Goal: Information Seeking & Learning: Learn about a topic

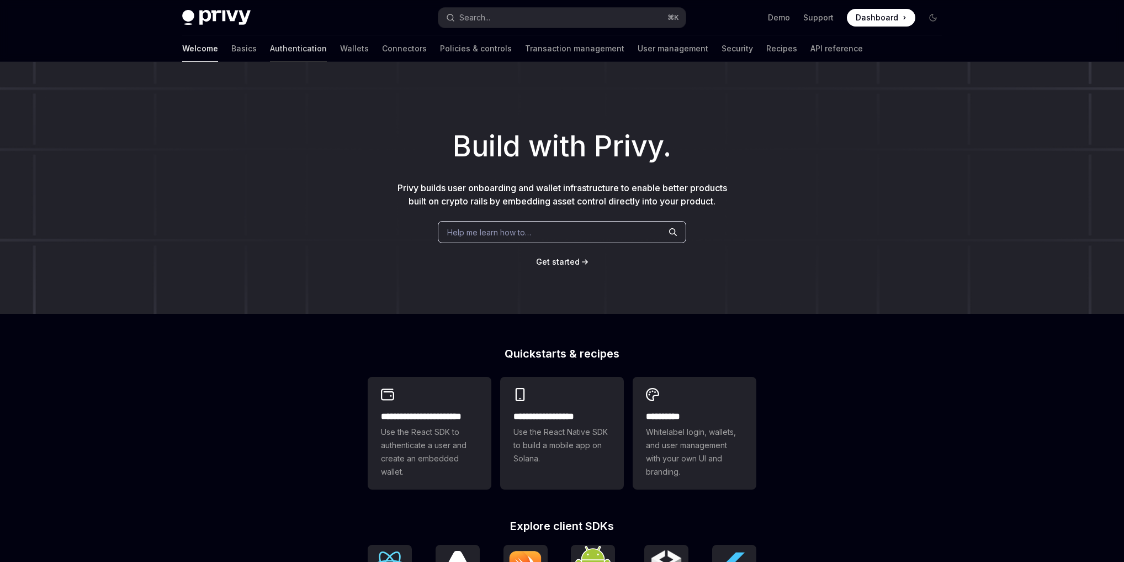
scroll to position [2, 0]
click at [340, 49] on link "Wallets" at bounding box center [354, 48] width 29 height 27
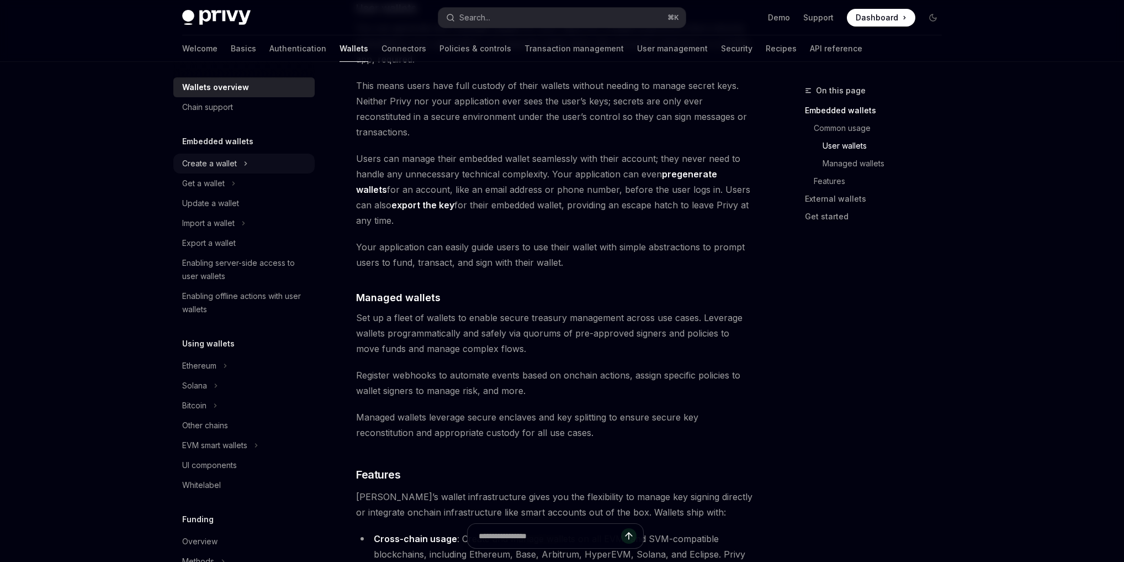
scroll to position [17, 0]
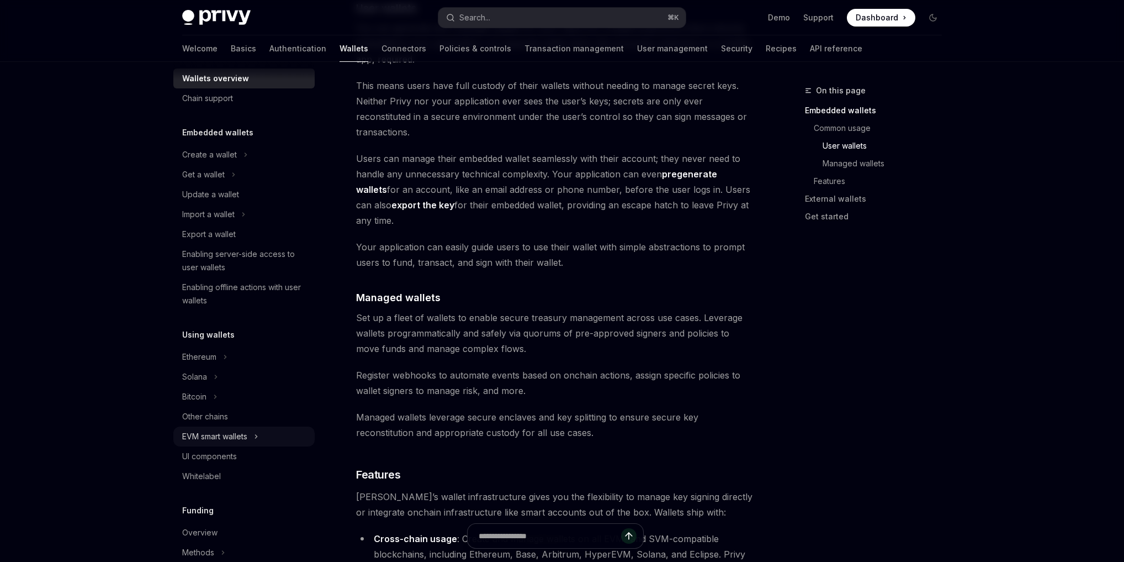
click at [230, 436] on div "EVM smart wallets" at bounding box center [214, 436] width 65 height 13
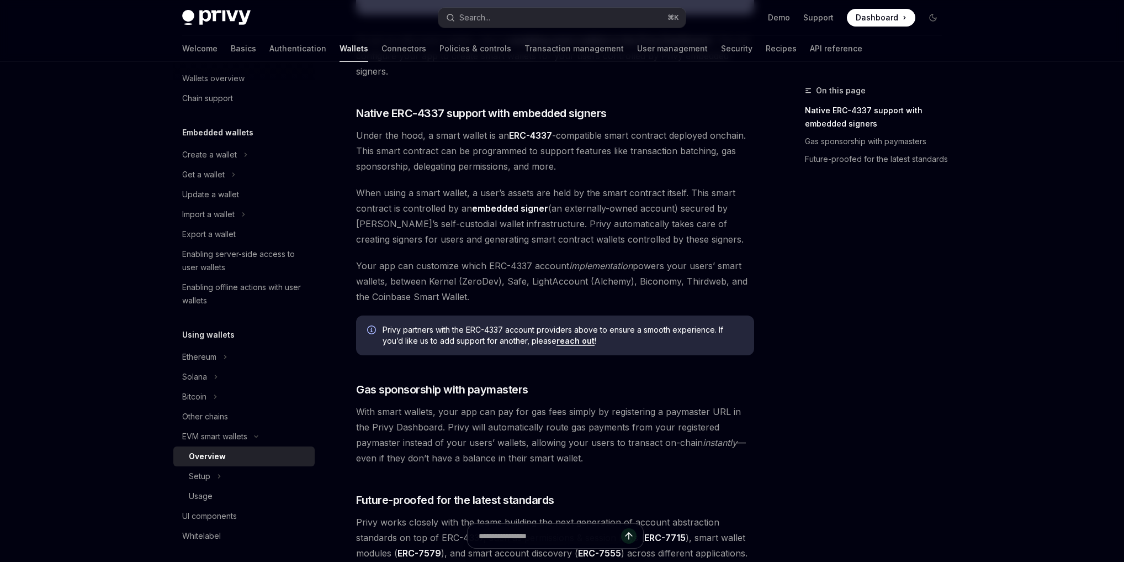
scroll to position [772, 0]
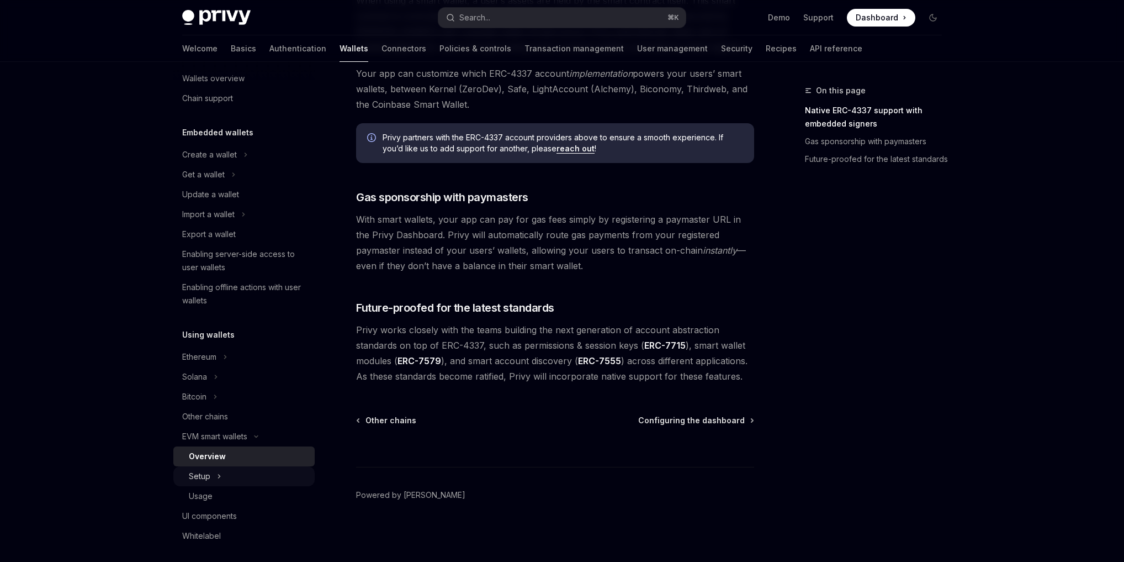
click at [258, 468] on div "Setup" at bounding box center [243, 476] width 141 height 20
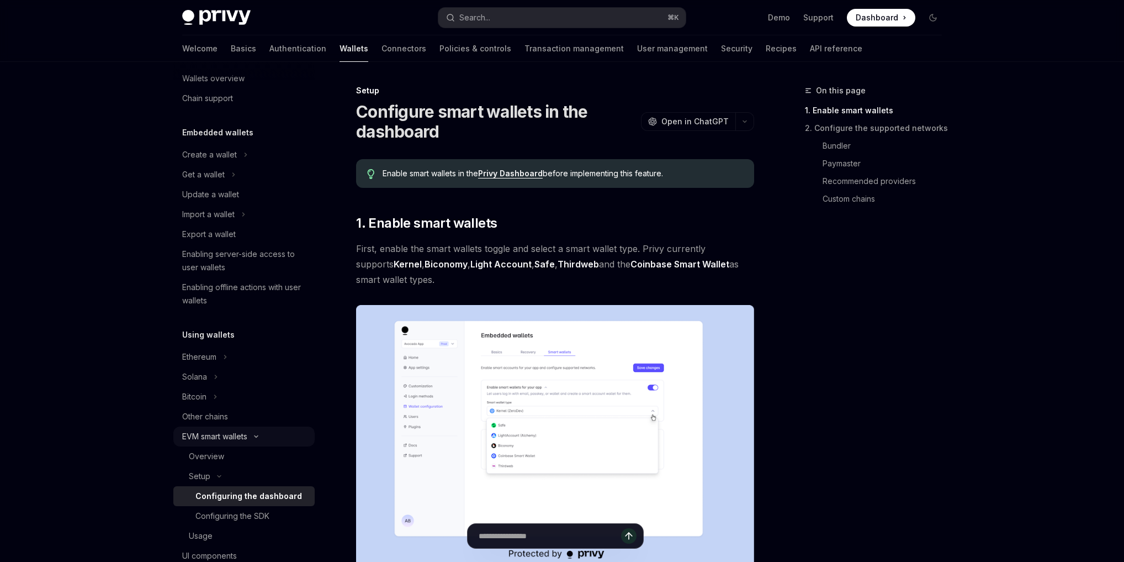
click at [227, 433] on div "EVM smart wallets" at bounding box center [214, 436] width 65 height 13
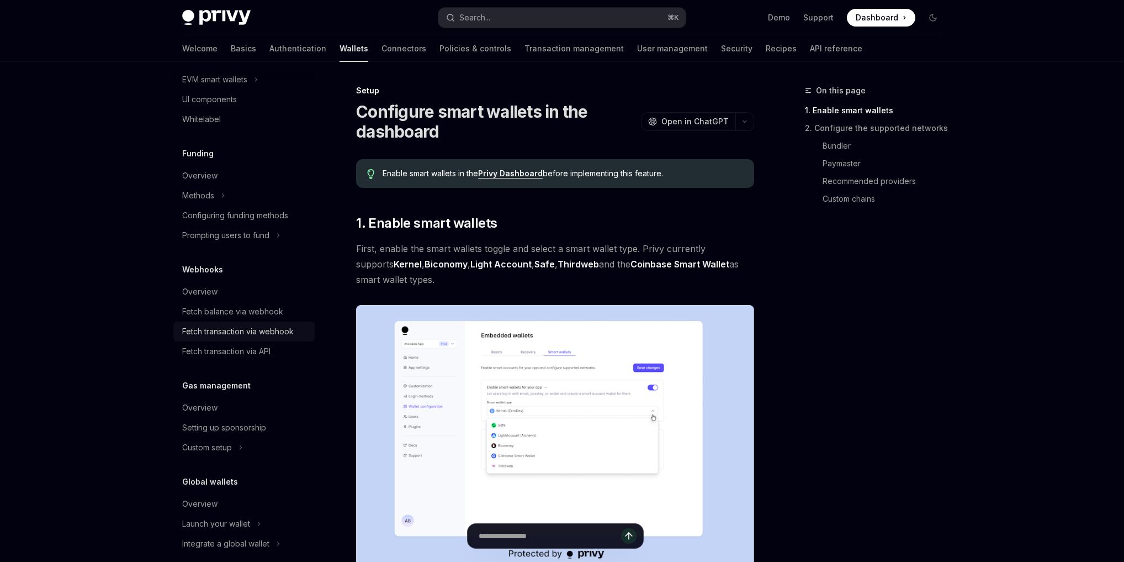
scroll to position [368, 0]
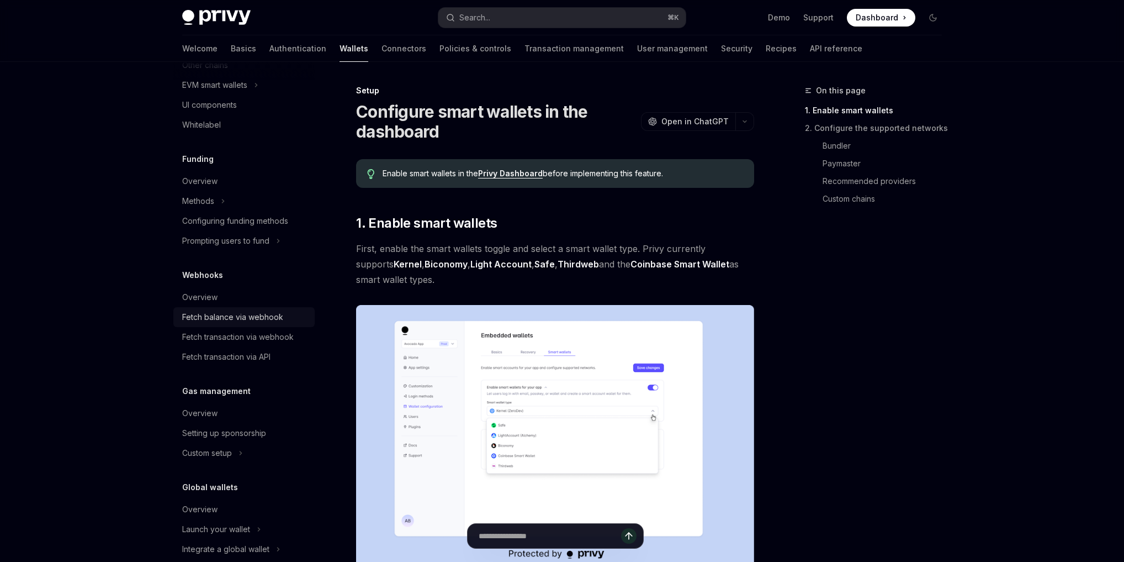
click at [257, 321] on div "Fetch balance via webhook" at bounding box center [232, 316] width 101 height 13
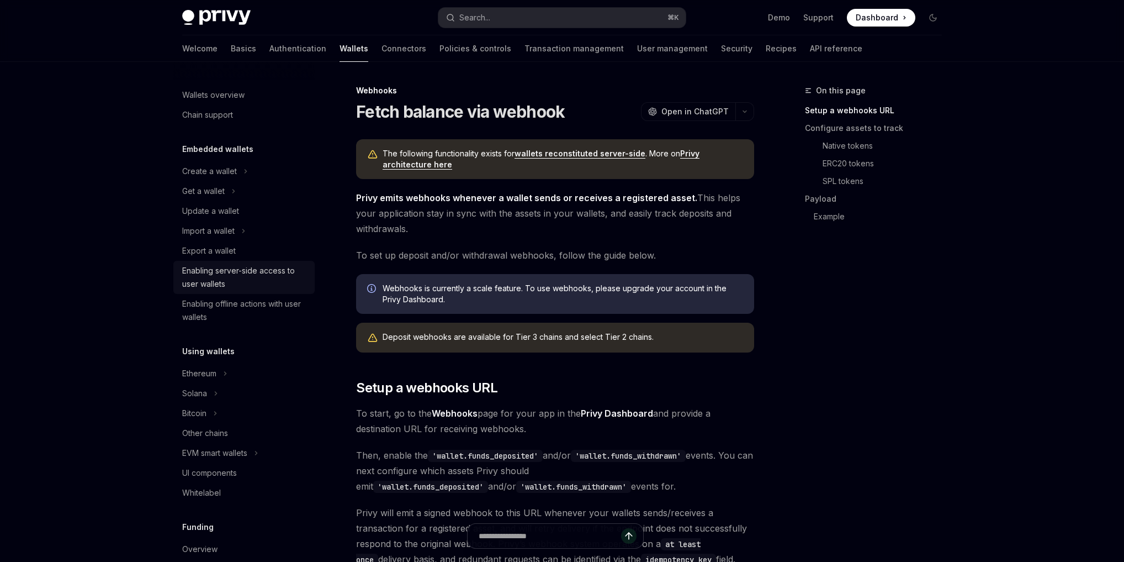
click at [261, 280] on div "Enabling server-side access to user wallets" at bounding box center [245, 277] width 126 height 27
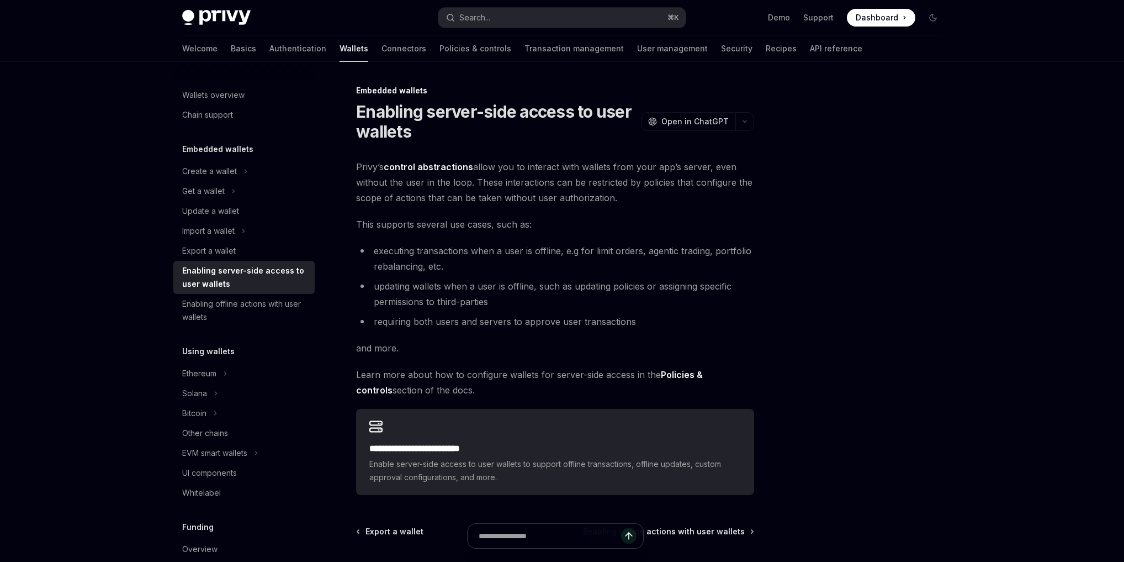
click at [574, 308] on li "updating wallets when a user is offline, such as updating policies or assigning…" at bounding box center [555, 293] width 398 height 31
click at [211, 315] on div "Enabling offline actions with user wallets" at bounding box center [245, 310] width 126 height 27
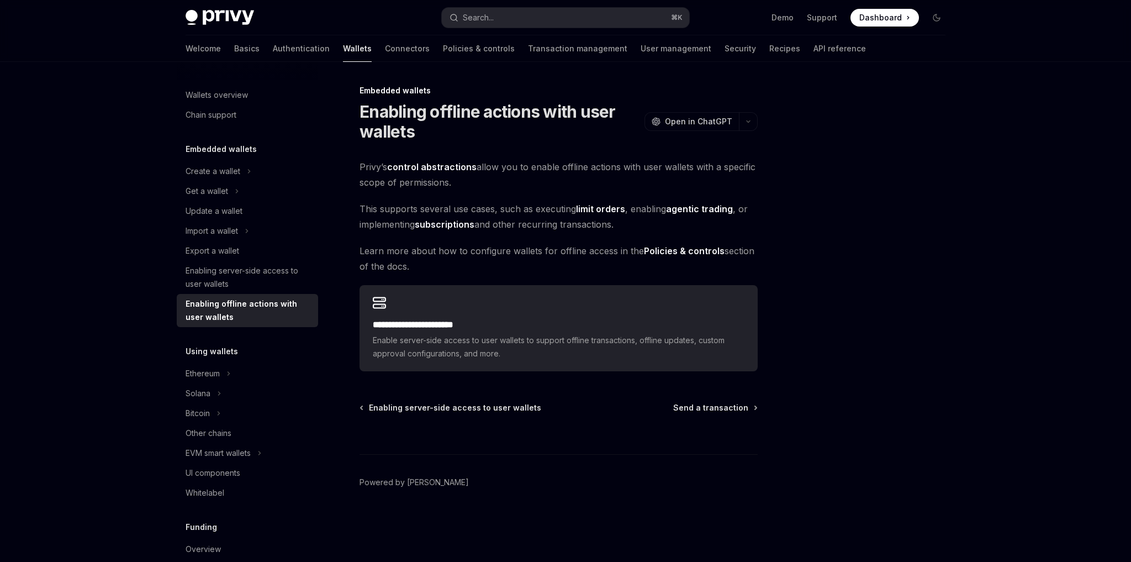
click at [216, 356] on h5 "Using wallets" at bounding box center [212, 351] width 52 height 13
click at [216, 373] on div "Ethereum" at bounding box center [203, 373] width 34 height 13
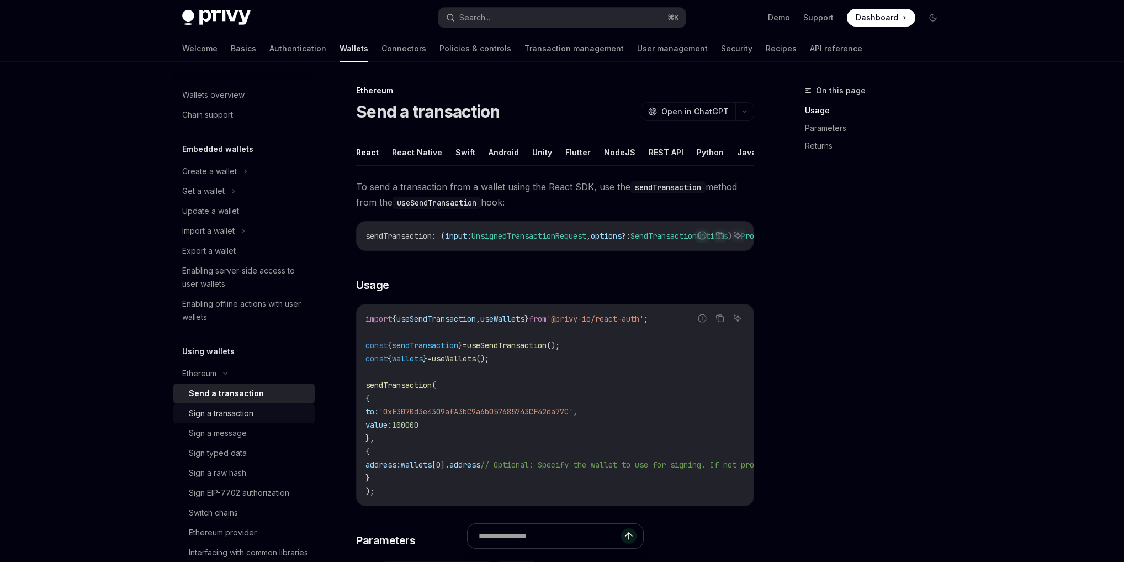
click at [239, 403] on link "Sign a transaction" at bounding box center [243, 413] width 141 height 20
click at [209, 433] on div "Sign a message" at bounding box center [218, 431] width 58 height 13
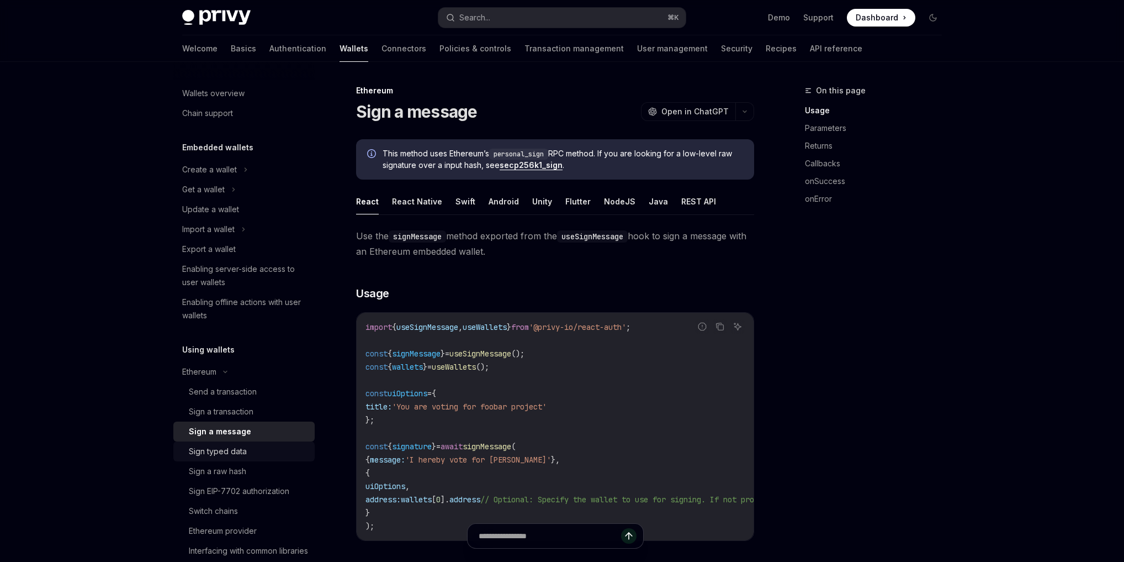
click at [266, 453] on div "Sign typed data" at bounding box center [248, 450] width 119 height 13
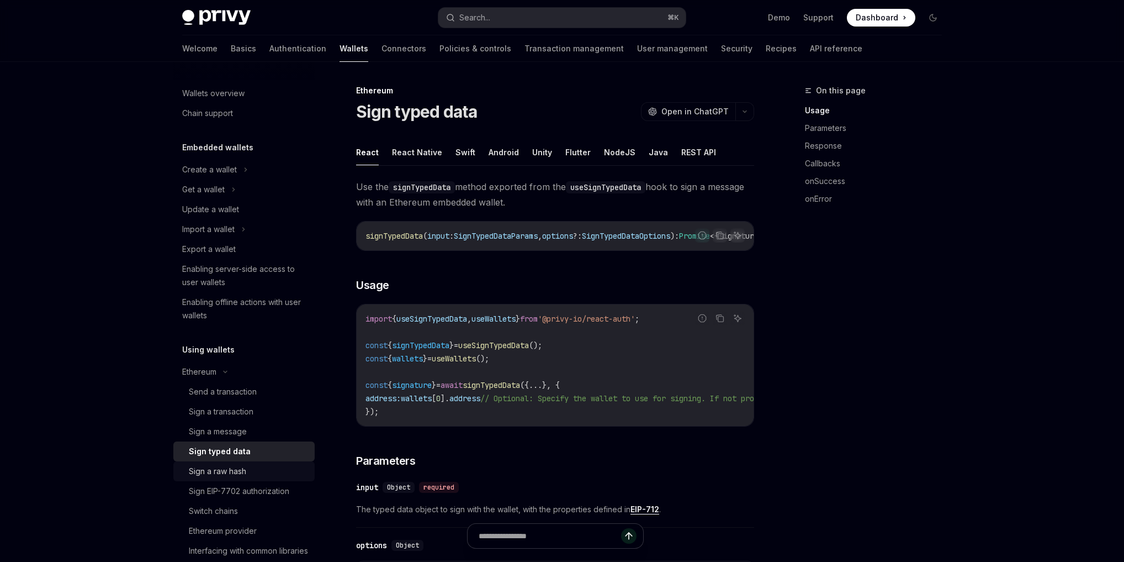
click at [239, 470] on div "Sign a raw hash" at bounding box center [217, 470] width 57 height 13
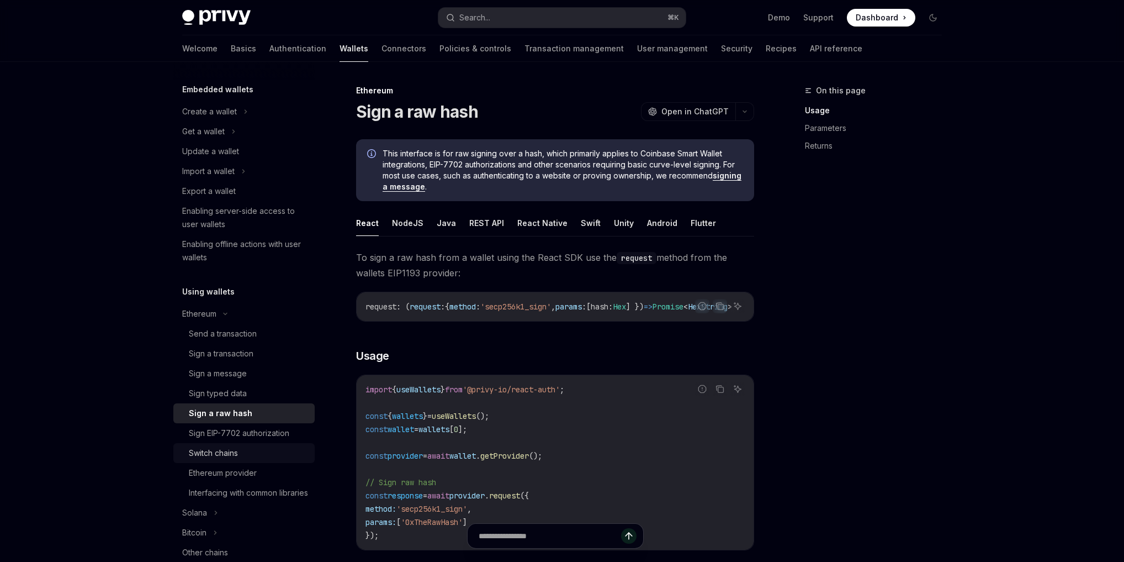
scroll to position [60, 0]
click at [798, 401] on div "On this page Usage Parameters Returns" at bounding box center [867, 323] width 168 height 478
click at [257, 350] on div "Sign a transaction" at bounding box center [248, 353] width 119 height 13
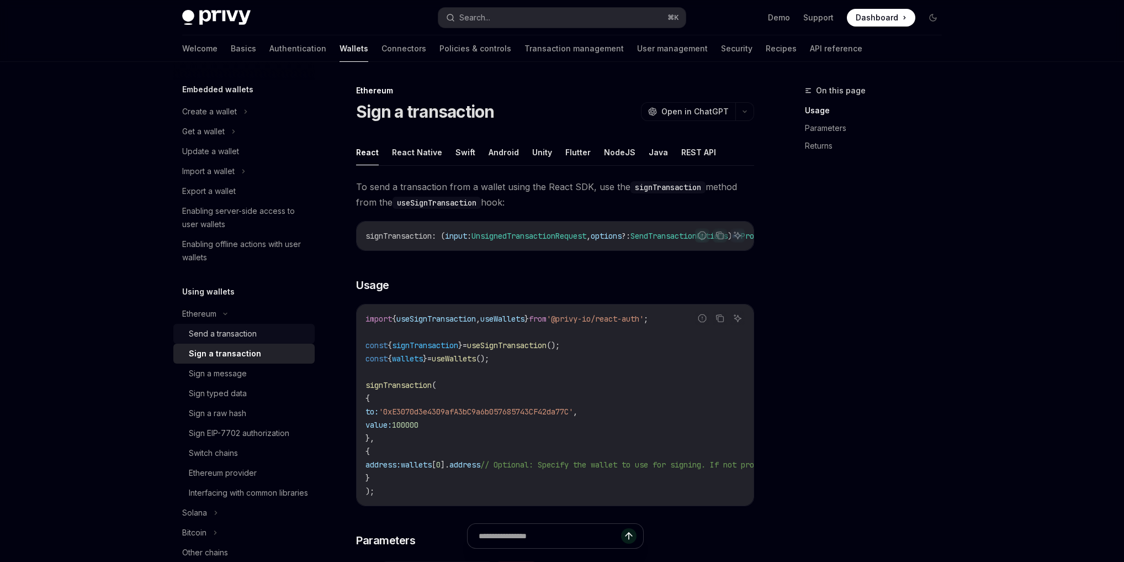
click at [261, 339] on div "Send a transaction" at bounding box center [248, 333] width 119 height 13
click at [523, 350] on span "useSendTransaction" at bounding box center [507, 345] width 80 height 10
click at [612, 375] on code "import { useSendTransaction , useWallets } from '@privy-io/react-auth' ; const …" at bounding box center [655, 405] width 579 height 186
click at [655, 371] on code "import { useSendTransaction , useWallets } from '@privy-io/react-auth' ; const …" at bounding box center [655, 405] width 579 height 186
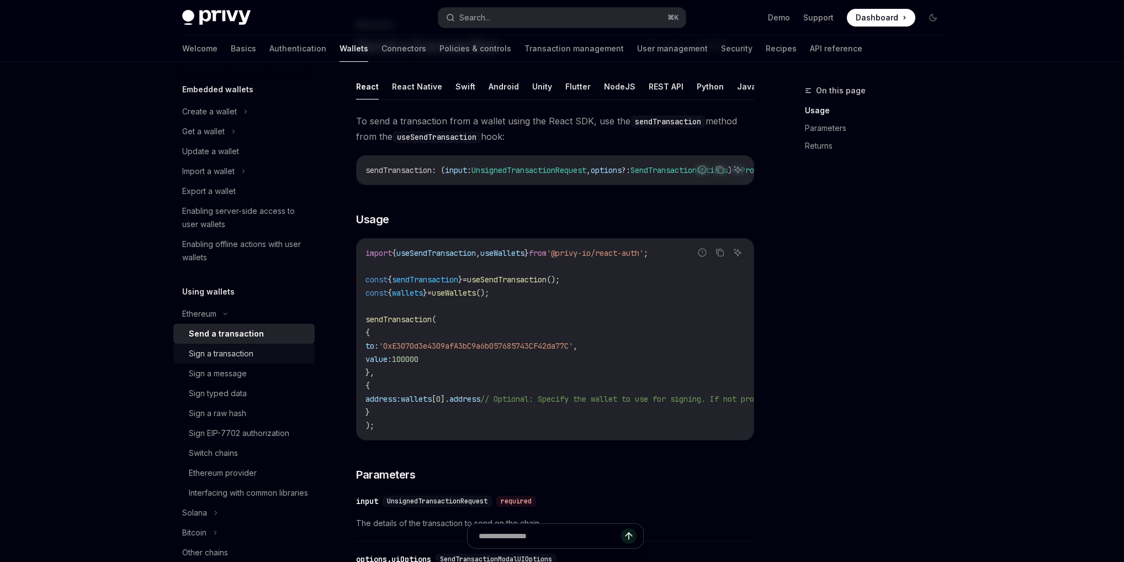
click at [219, 353] on div "Sign a transaction" at bounding box center [221, 353] width 65 height 13
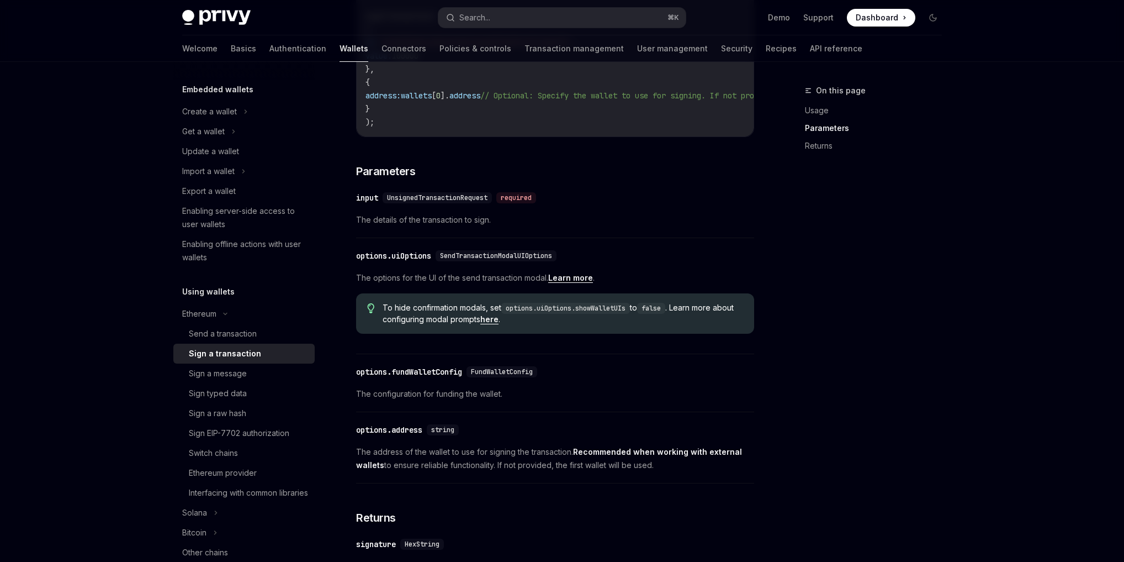
scroll to position [150, 0]
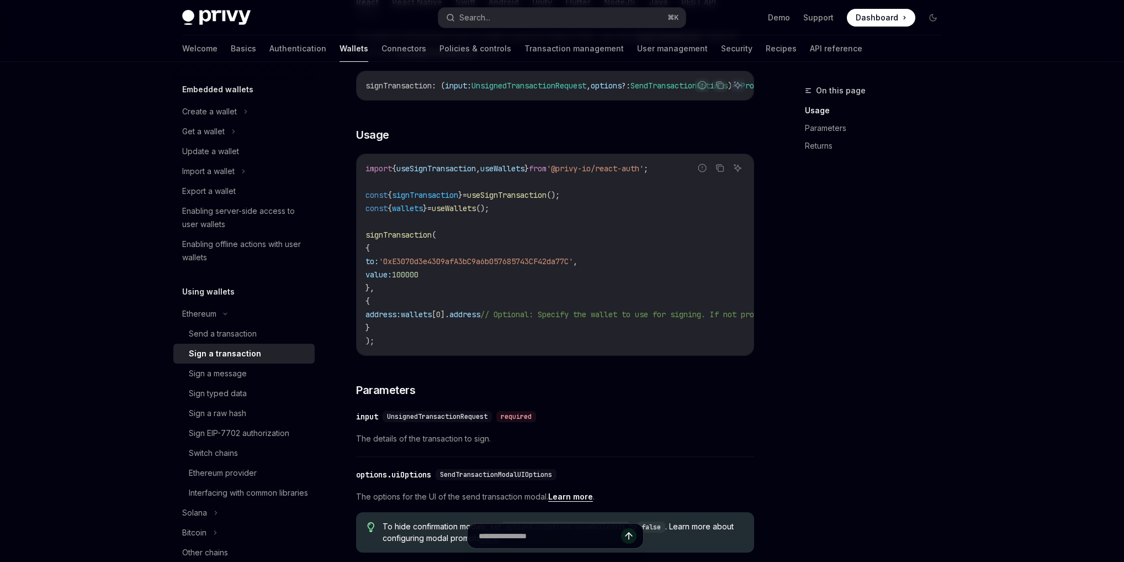
drag, startPoint x: 509, startPoint y: 357, endPoint x: 516, endPoint y: 354, distance: 8.0
click at [516, 354] on div "import { useSignTransaction , useWallets } from '@privy-io/react-auth' ; const …" at bounding box center [555, 254] width 397 height 201
click at [240, 368] on div "Sign a message" at bounding box center [218, 373] width 58 height 13
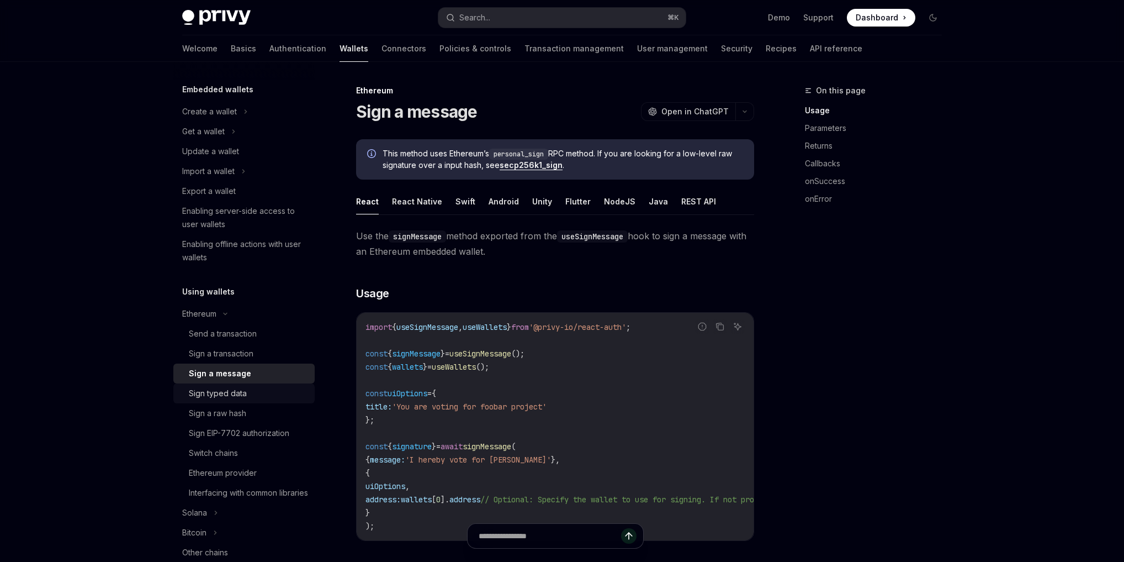
click at [234, 391] on div "Sign typed data" at bounding box center [218, 392] width 58 height 13
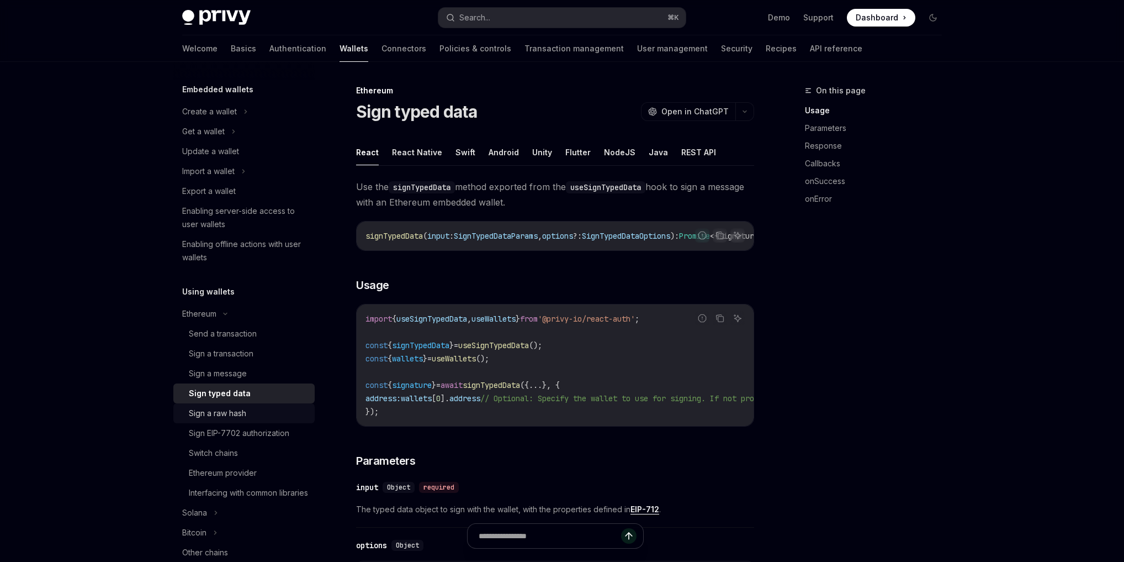
click at [223, 411] on div "Sign a raw hash" at bounding box center [217, 412] width 57 height 13
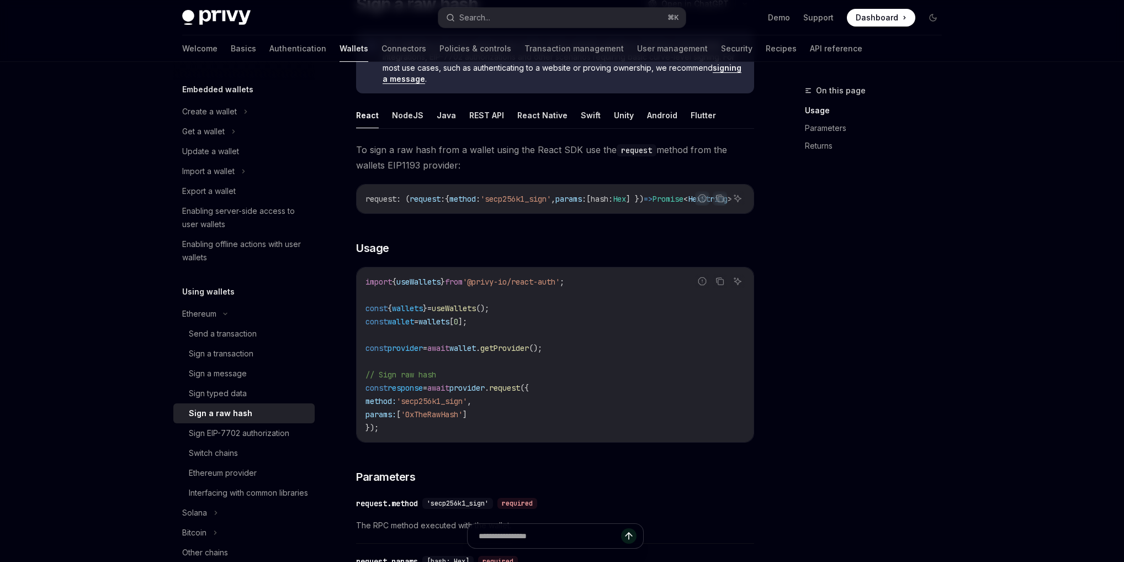
scroll to position [166, 0]
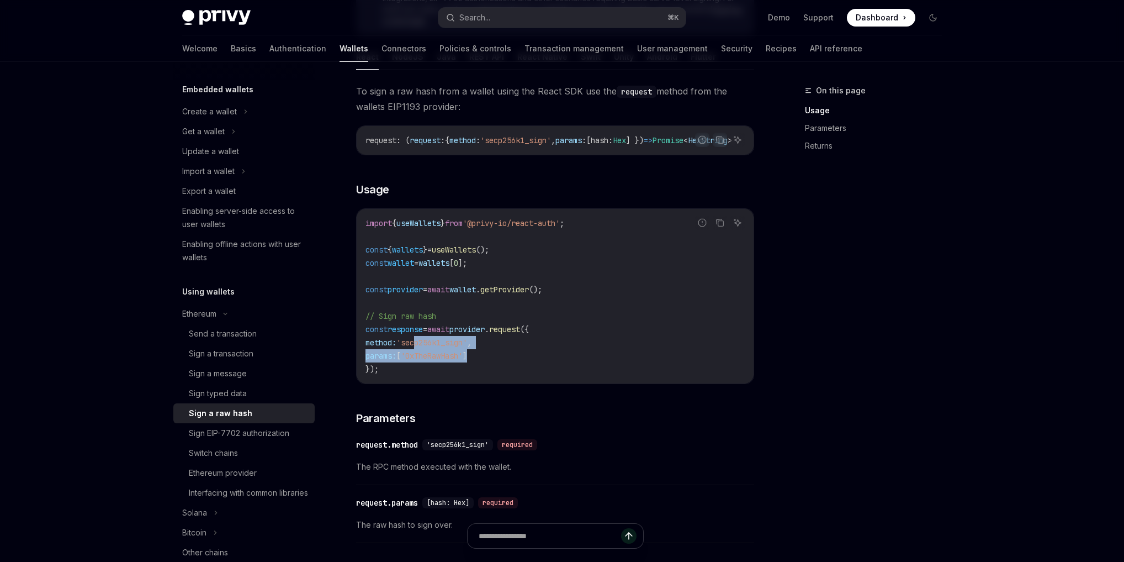
drag, startPoint x: 501, startPoint y: 359, endPoint x: 477, endPoint y: 347, distance: 26.7
click at [446, 347] on code "import { useWallets } from '@privy-io/react-auth' ; const { wallets } = useWall…" at bounding box center [555, 295] width 379 height 159
click at [467, 346] on span "'secp256k1_sign'" at bounding box center [431, 342] width 71 height 10
click at [467, 345] on span "'secp256k1_sign'" at bounding box center [431, 342] width 71 height 10
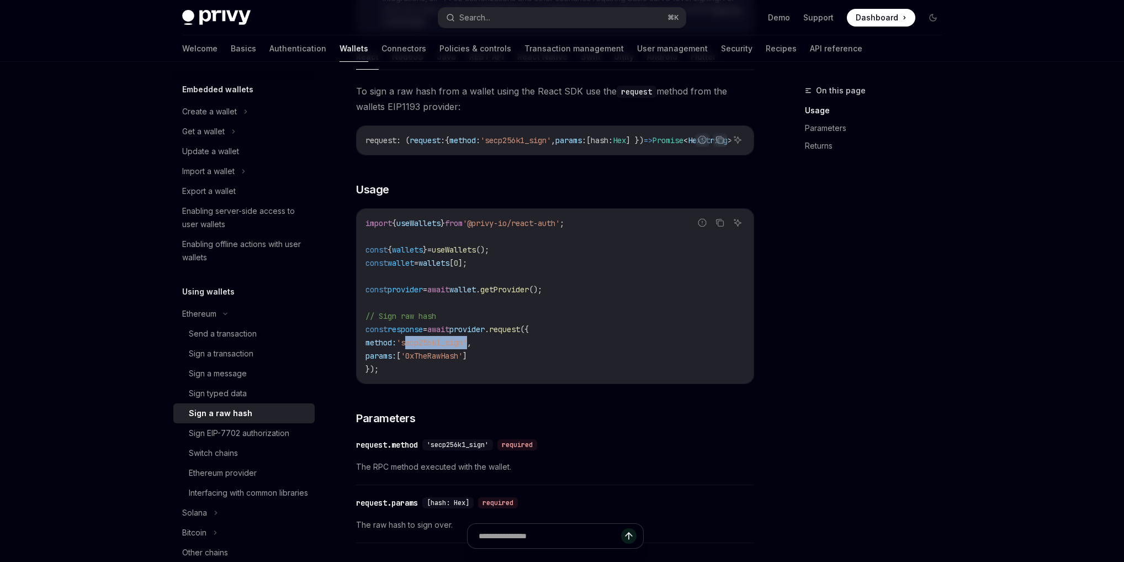
click at [467, 345] on span "'secp256k1_sign'" at bounding box center [431, 342] width 71 height 10
click at [631, 362] on code "import { useWallets } from '@privy-io/react-auth' ; const { wallets } = useWall…" at bounding box center [555, 295] width 379 height 159
click at [520, 334] on span "request" at bounding box center [504, 329] width 31 height 10
drag, startPoint x: 501, startPoint y: 358, endPoint x: 610, endPoint y: 351, distance: 109.0
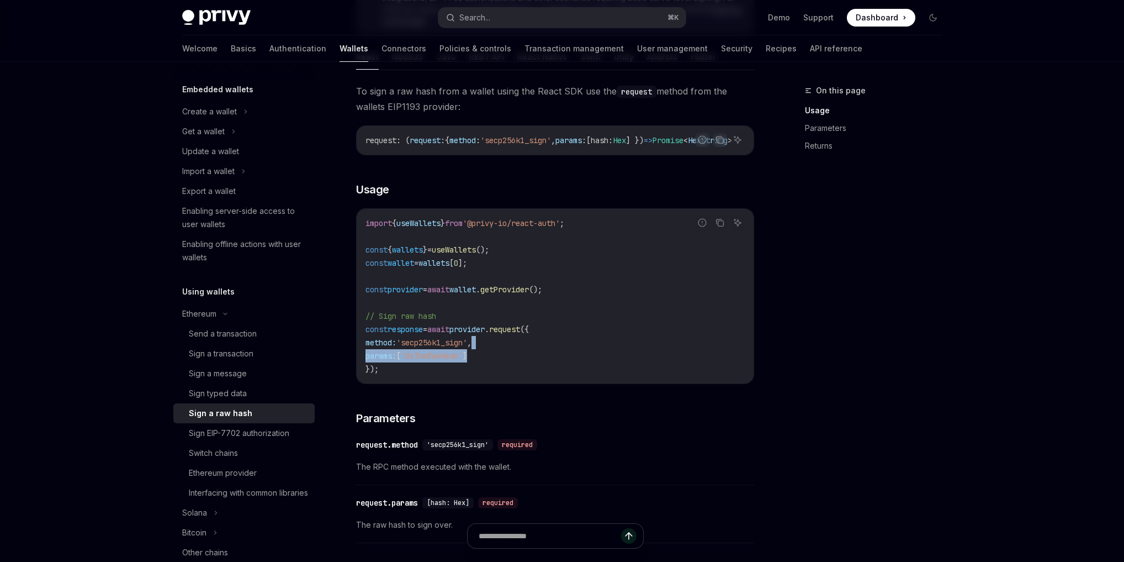
click at [604, 350] on code "import { useWallets } from '@privy-io/react-auth' ; const { wallets } = useWall…" at bounding box center [555, 295] width 379 height 159
click at [632, 353] on code "import { useWallets } from '@privy-io/react-auth' ; const { wallets } = useWall…" at bounding box center [555, 295] width 379 height 159
click at [633, 263] on code "import { useWallets } from '@privy-io/react-auth' ; const { wallets } = useWall…" at bounding box center [555, 295] width 379 height 159
click at [265, 427] on div "Sign EIP-7702 authorization" at bounding box center [239, 432] width 100 height 13
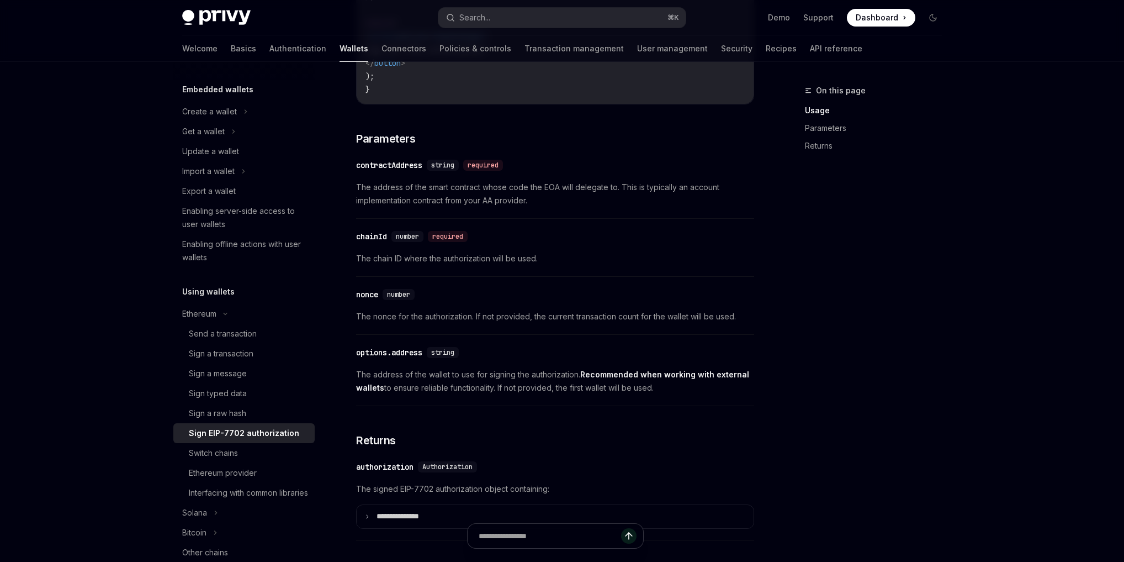
scroll to position [945, 0]
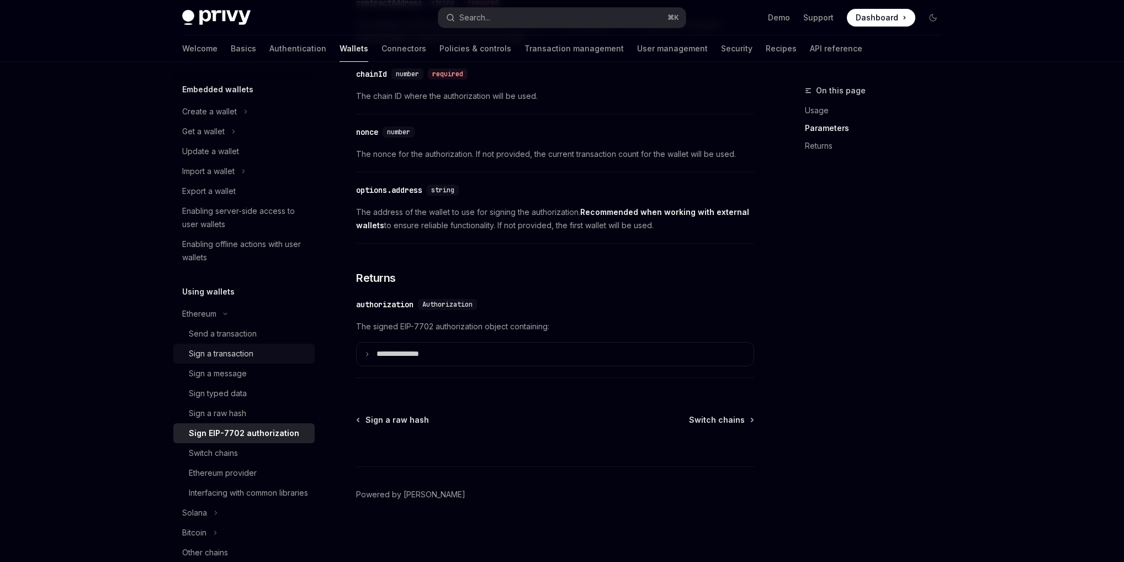
click at [244, 350] on div "Sign a transaction" at bounding box center [221, 353] width 65 height 13
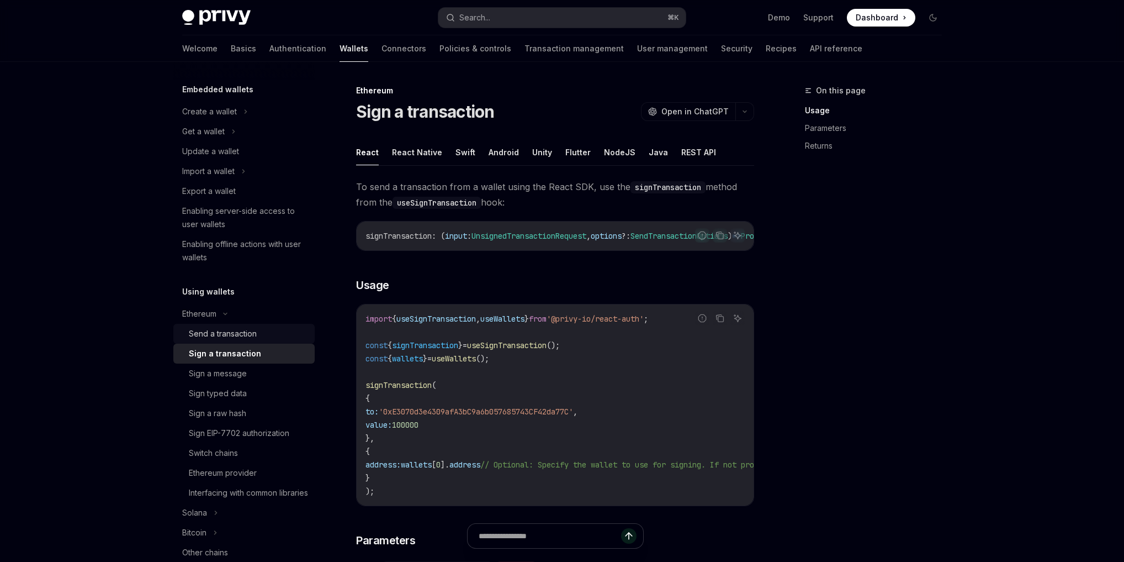
click at [252, 337] on div "Send a transaction" at bounding box center [223, 333] width 68 height 13
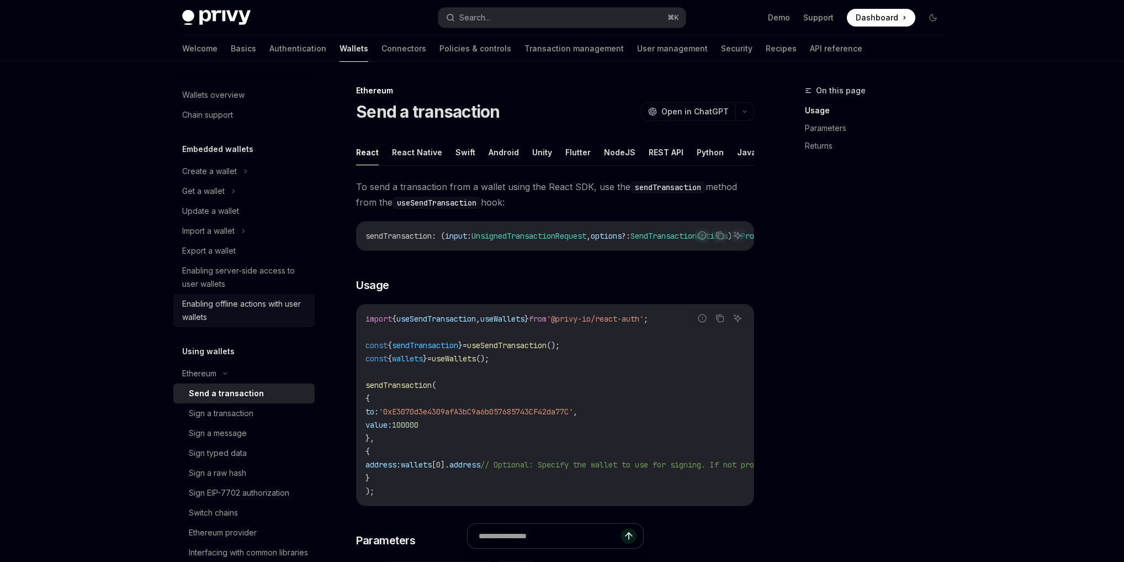
click at [239, 311] on div "Enabling offline actions with user wallets" at bounding box center [245, 310] width 126 height 27
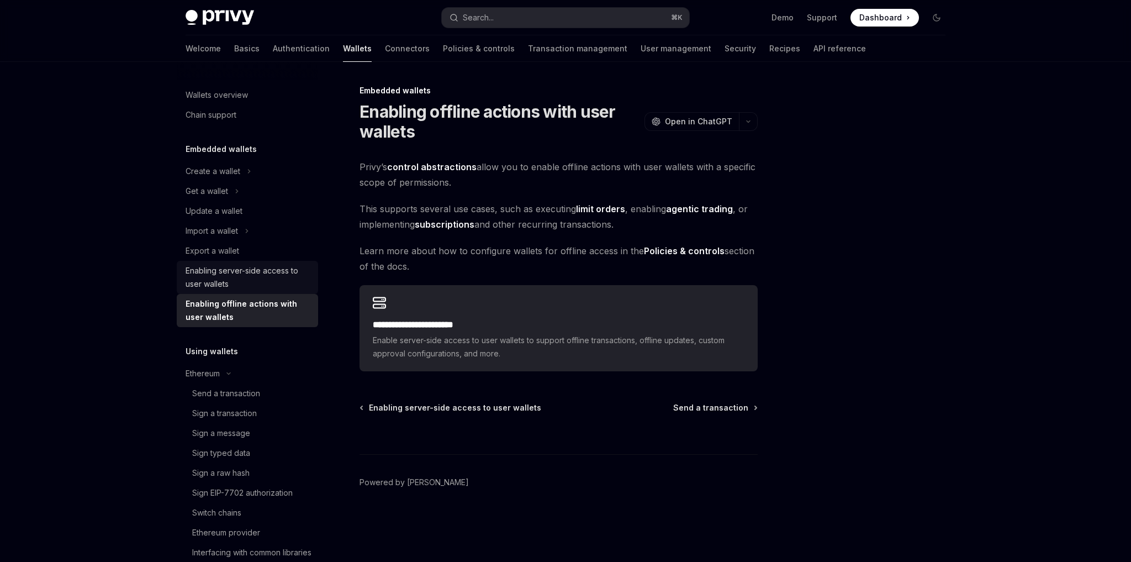
click at [239, 277] on div "Enabling server-side access to user wallets" at bounding box center [249, 277] width 126 height 27
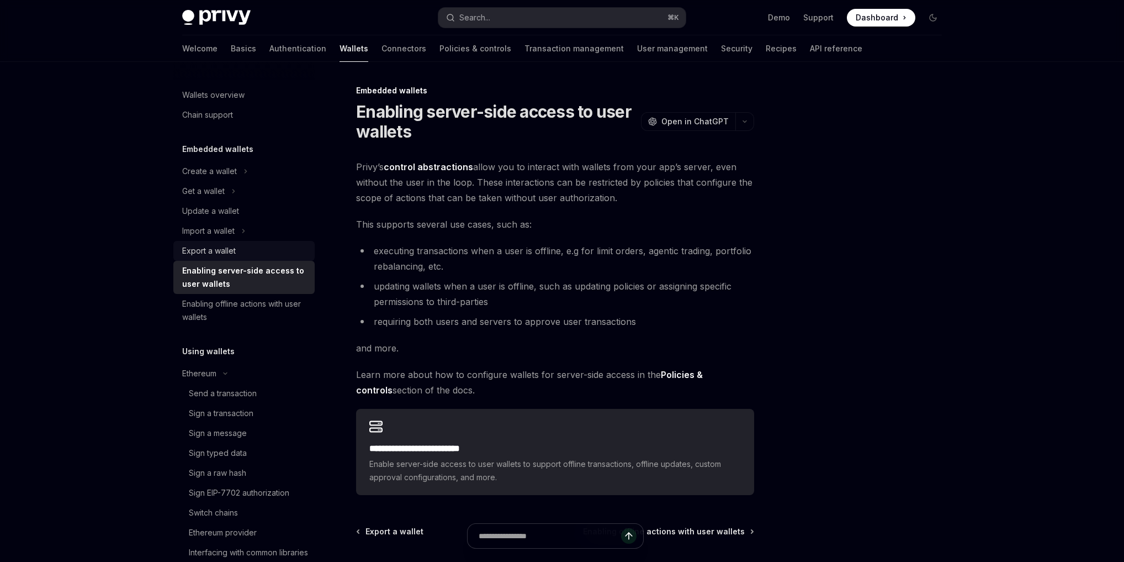
click at [240, 250] on div "Export a wallet" at bounding box center [245, 250] width 126 height 13
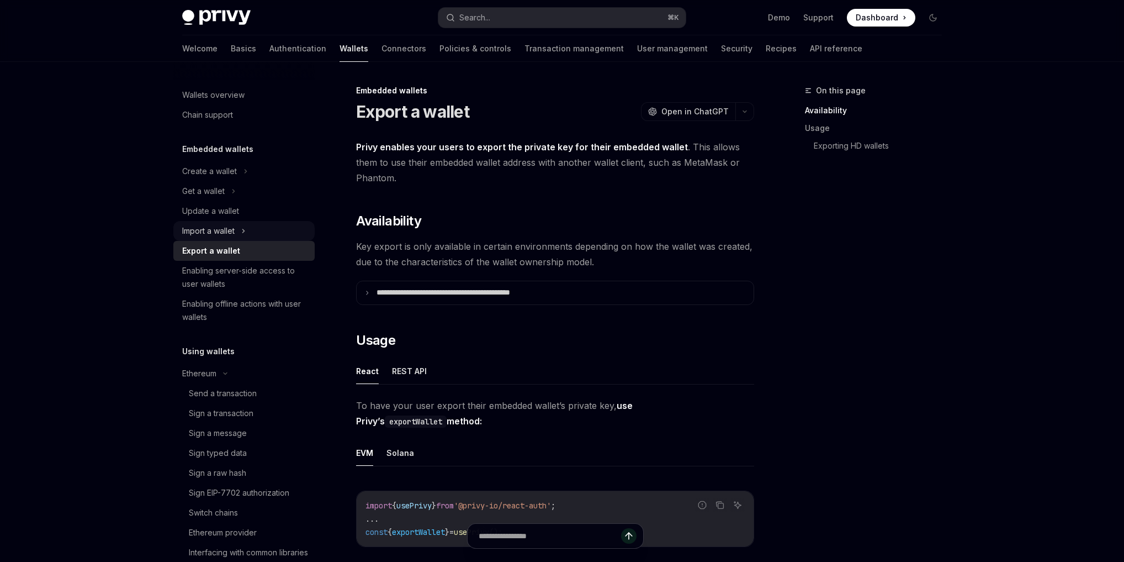
click at [233, 223] on div "Import a wallet" at bounding box center [243, 231] width 141 height 20
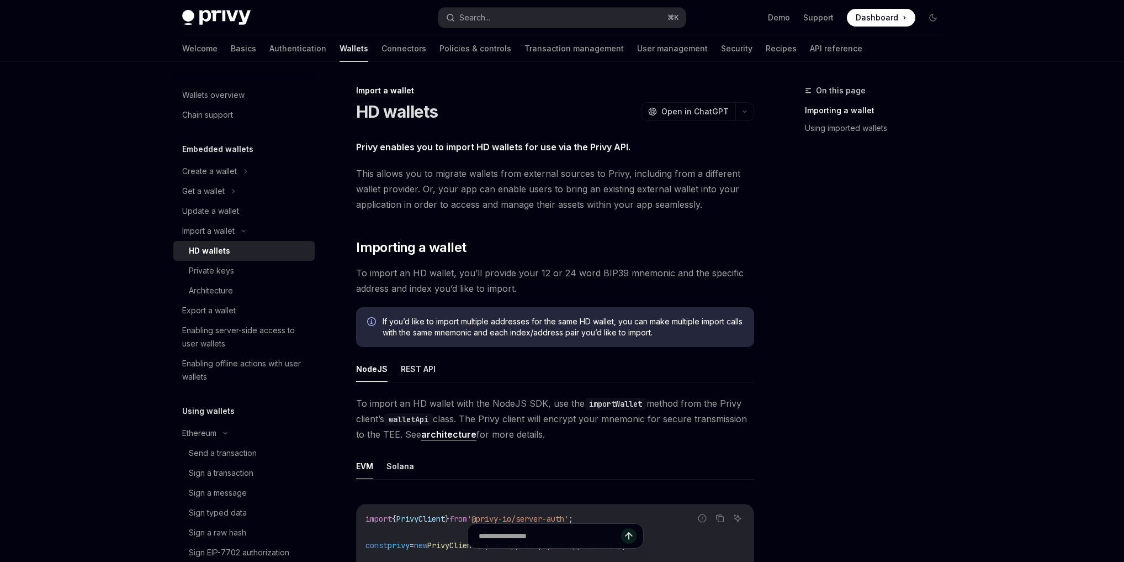
click at [230, 247] on div "HD wallets" at bounding box center [248, 250] width 119 height 13
click at [230, 266] on div "Private keys" at bounding box center [211, 270] width 45 height 13
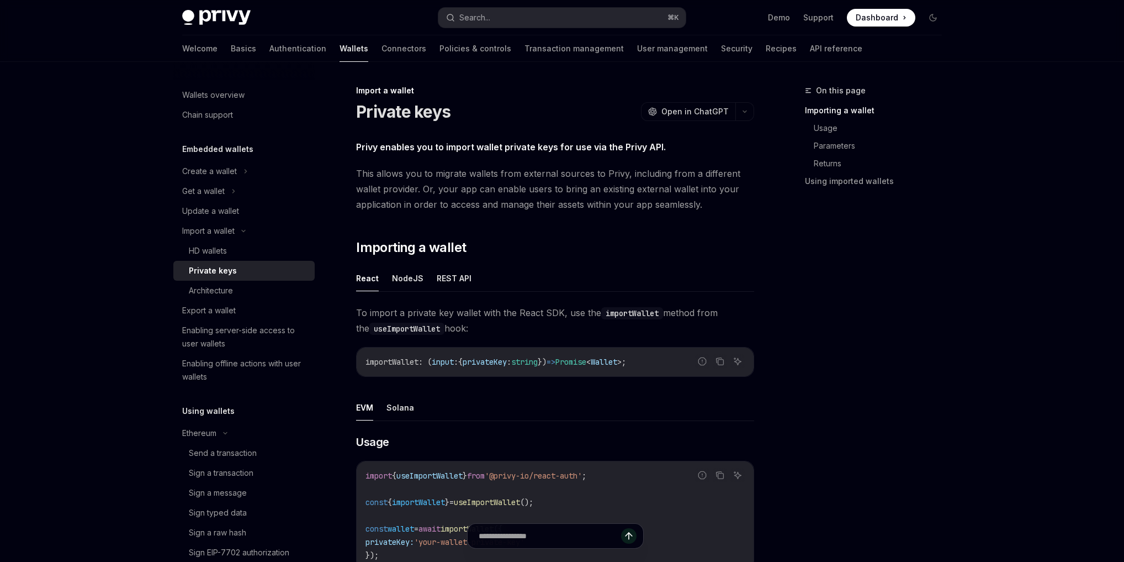
click at [518, 348] on div "importWallet : ( input : { privateKey : string }) => Promise < Wallet > ;" at bounding box center [555, 361] width 397 height 29
click at [406, 273] on button "NodeJS" at bounding box center [407, 278] width 31 height 26
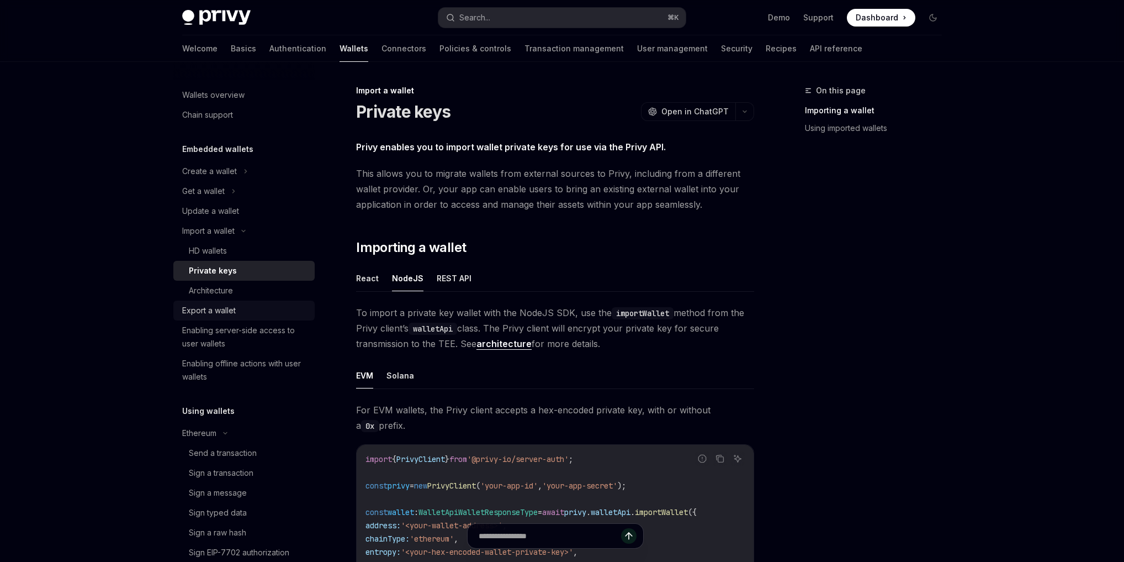
click at [282, 300] on link "Export a wallet" at bounding box center [243, 310] width 141 height 20
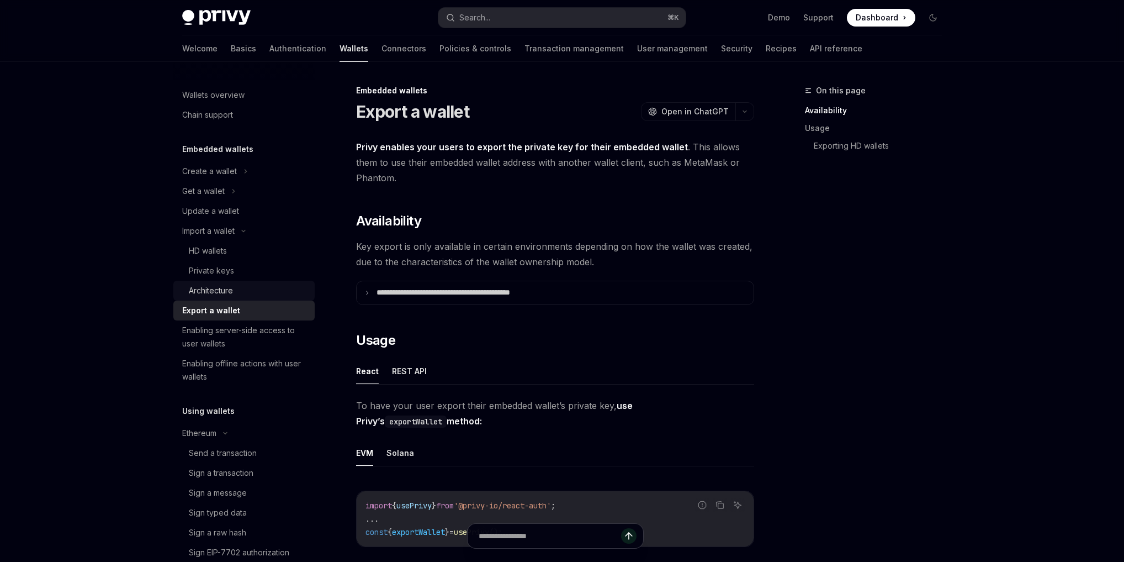
click at [247, 293] on div "Architecture" at bounding box center [248, 290] width 119 height 13
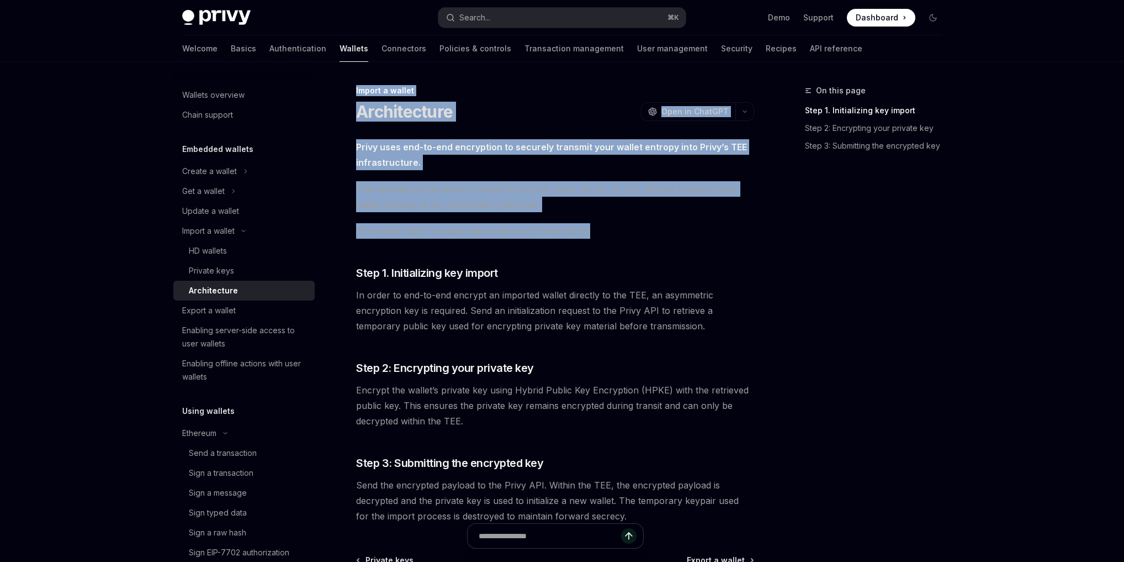
drag, startPoint x: 727, startPoint y: 228, endPoint x: 898, endPoint y: 380, distance: 228.8
click at [897, 382] on div "On this page Step 1. Initializing key import Step 2: Encrypting your private ke…" at bounding box center [561, 382] width 777 height 640
click at [905, 373] on div "On this page Step 1. Initializing key import Step 2: Encrypting your private ke…" at bounding box center [867, 323] width 168 height 478
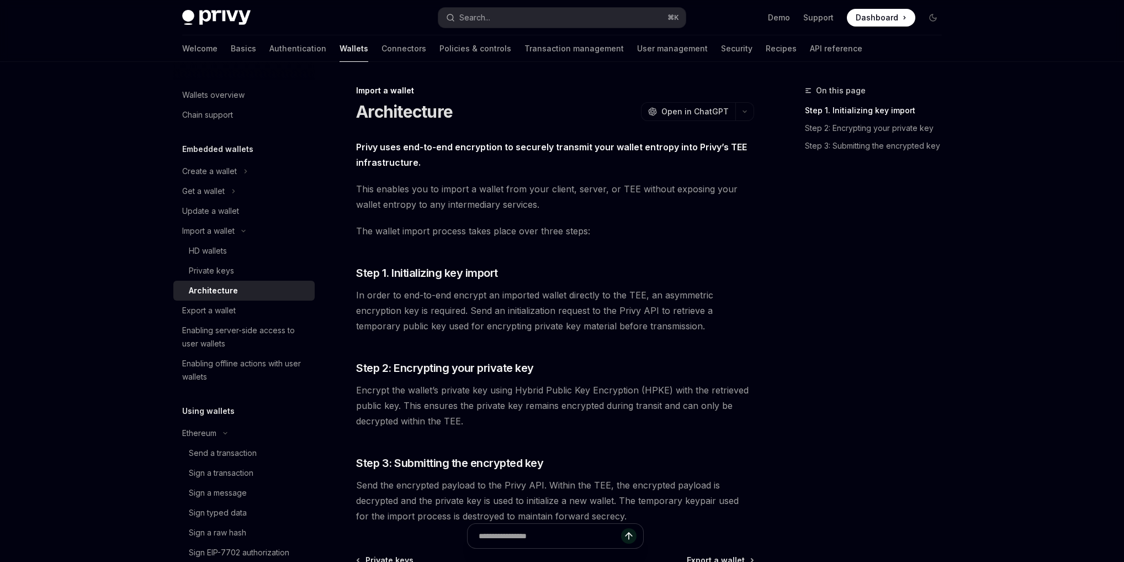
click at [892, 333] on div "On this page Step 1. Initializing key import Step 2: Encrypting your private ke…" at bounding box center [867, 323] width 168 height 478
click at [499, 309] on span "In order to end-to-end encrypt an imported wallet directly to the TEE, an asymm…" at bounding box center [555, 310] width 398 height 46
click at [217, 318] on link "Export a wallet" at bounding box center [243, 310] width 141 height 20
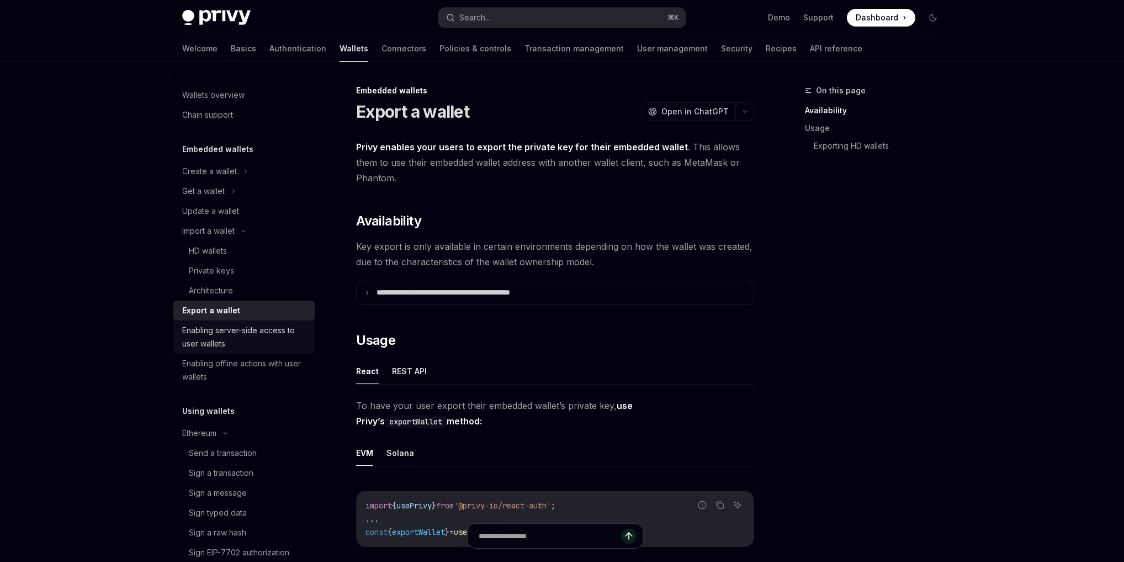
click at [215, 338] on div "Enabling server-side access to user wallets" at bounding box center [245, 337] width 126 height 27
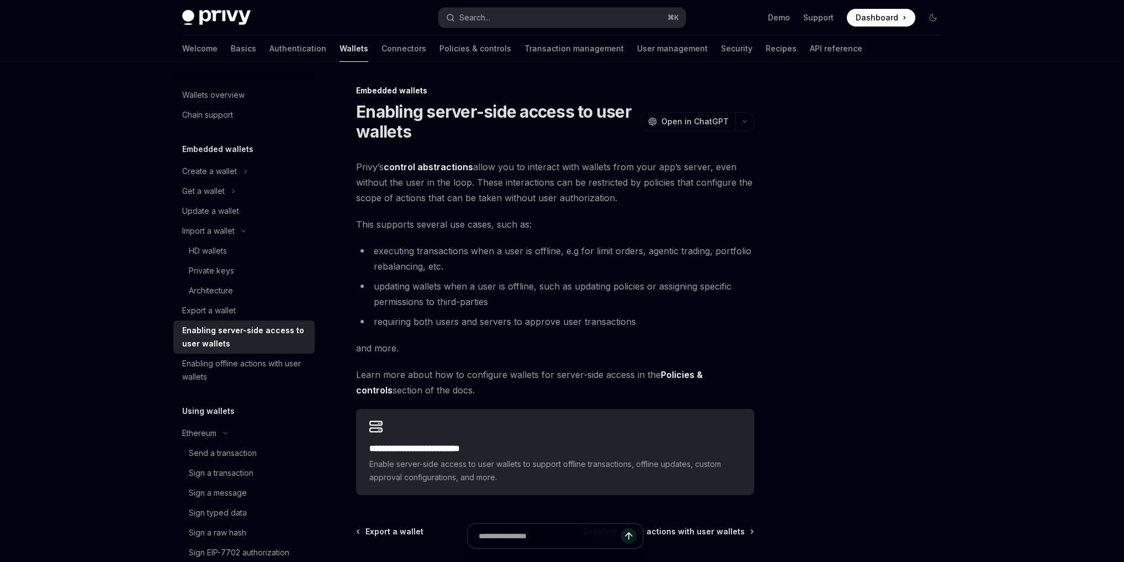
click at [984, 264] on div "Privy Docs home page Search... ⌘ K Demo Support Dashboard Dashboard Search... N…" at bounding box center [562, 336] width 1124 height 673
click at [848, 274] on div at bounding box center [867, 323] width 168 height 478
drag, startPoint x: 622, startPoint y: 310, endPoint x: 630, endPoint y: 300, distance: 12.9
click at [628, 300] on ul "executing transactions when a user is offline, e.g for limit orders, agentic tr…" at bounding box center [555, 286] width 398 height 86
click at [765, 308] on div "**********" at bounding box center [561, 367] width 777 height 611
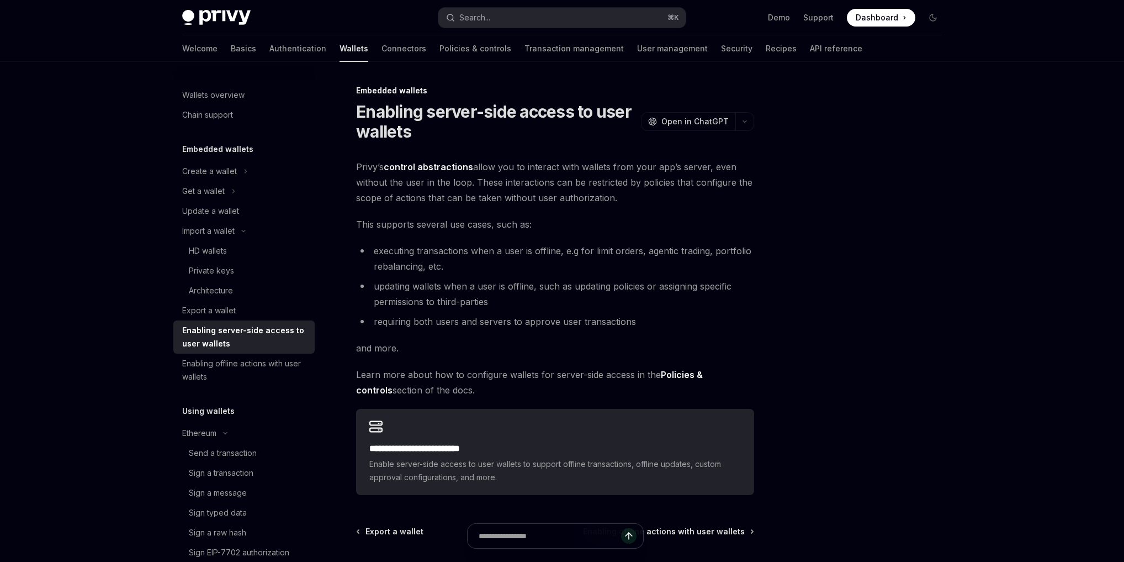
click at [744, 314] on li "requiring both users and servers to approve user transactions" at bounding box center [555, 321] width 398 height 15
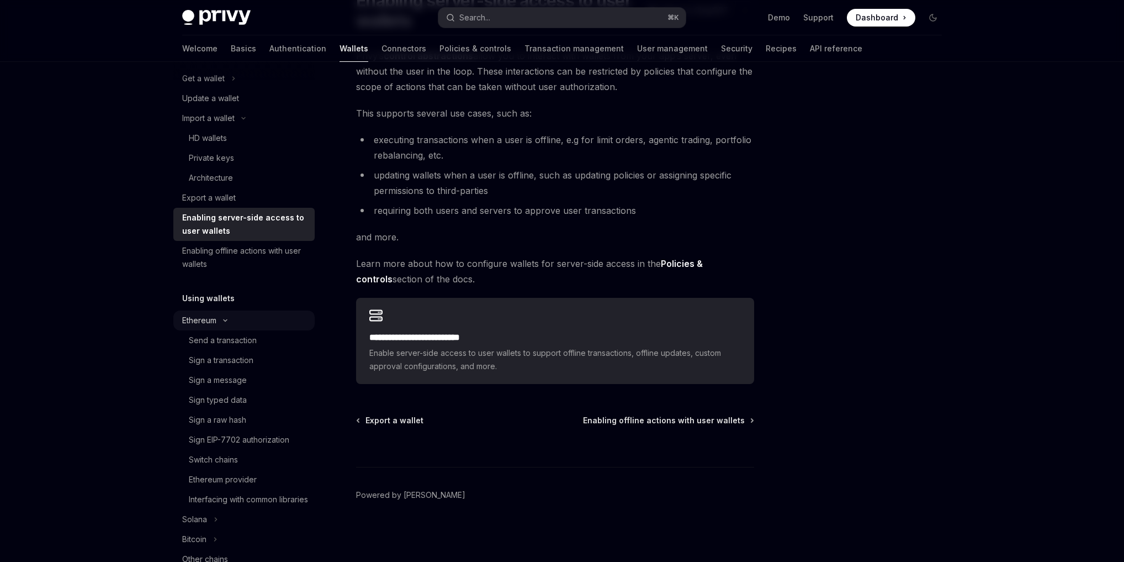
scroll to position [272, 0]
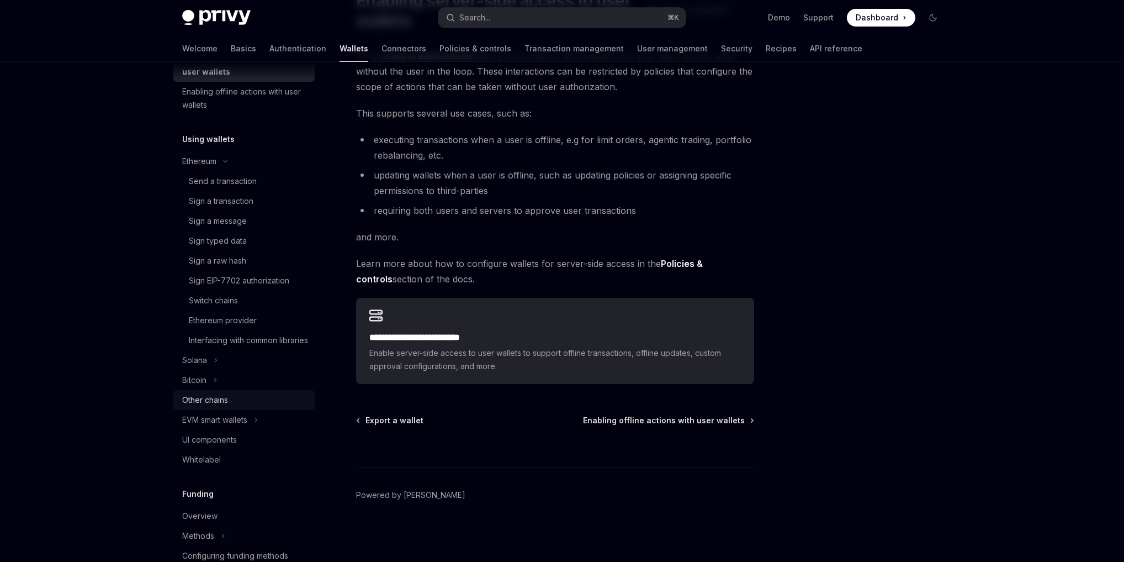
click at [224, 406] on div "Other chains" at bounding box center [205, 399] width 46 height 13
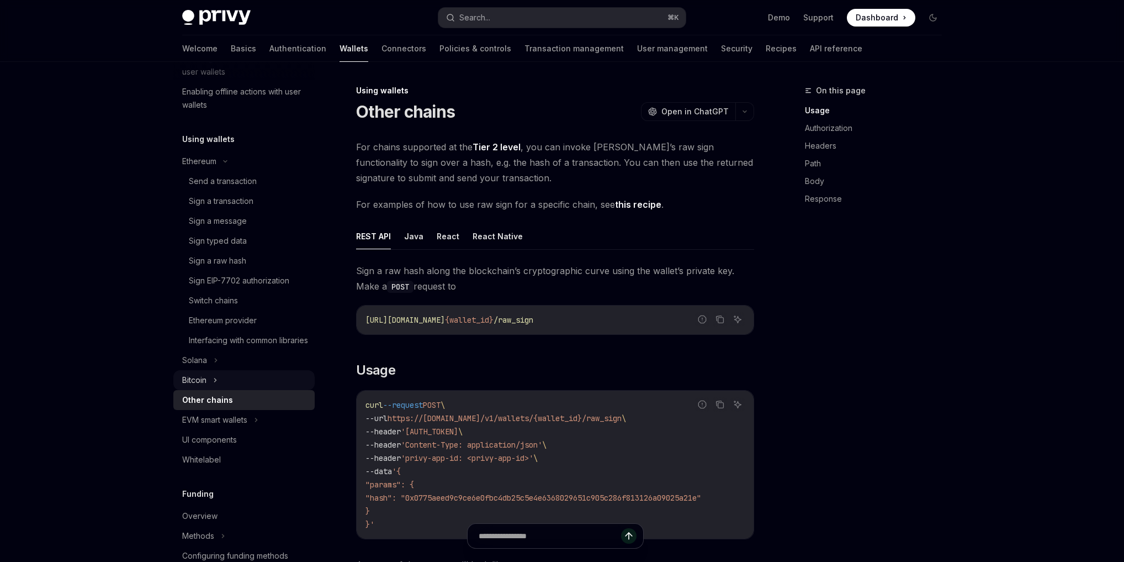
click at [240, 390] on div "Bitcoin" at bounding box center [243, 380] width 141 height 20
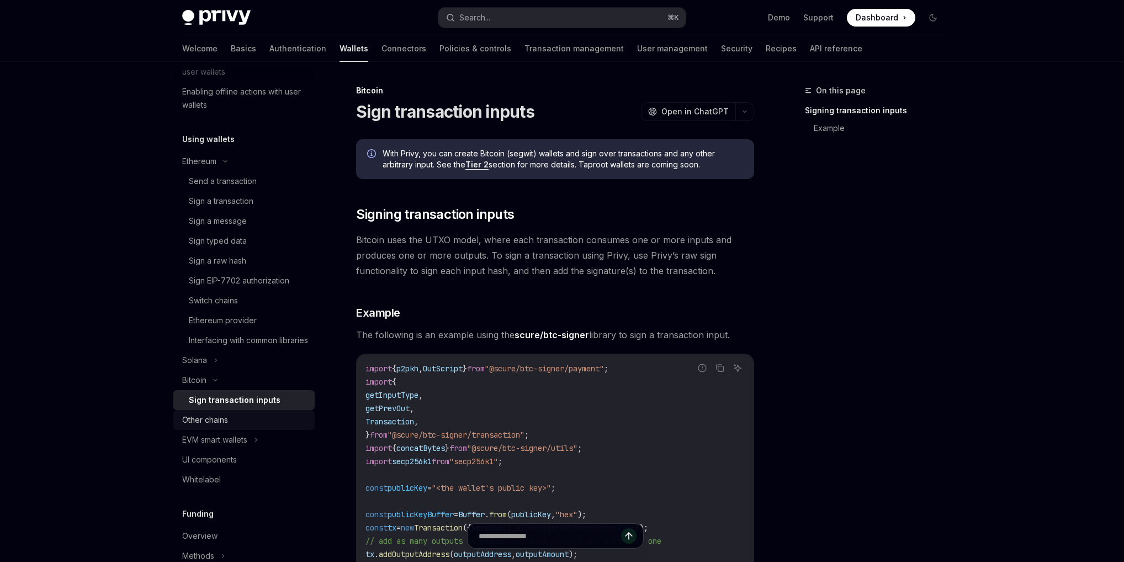
click at [229, 426] on div "Other chains" at bounding box center [245, 419] width 126 height 13
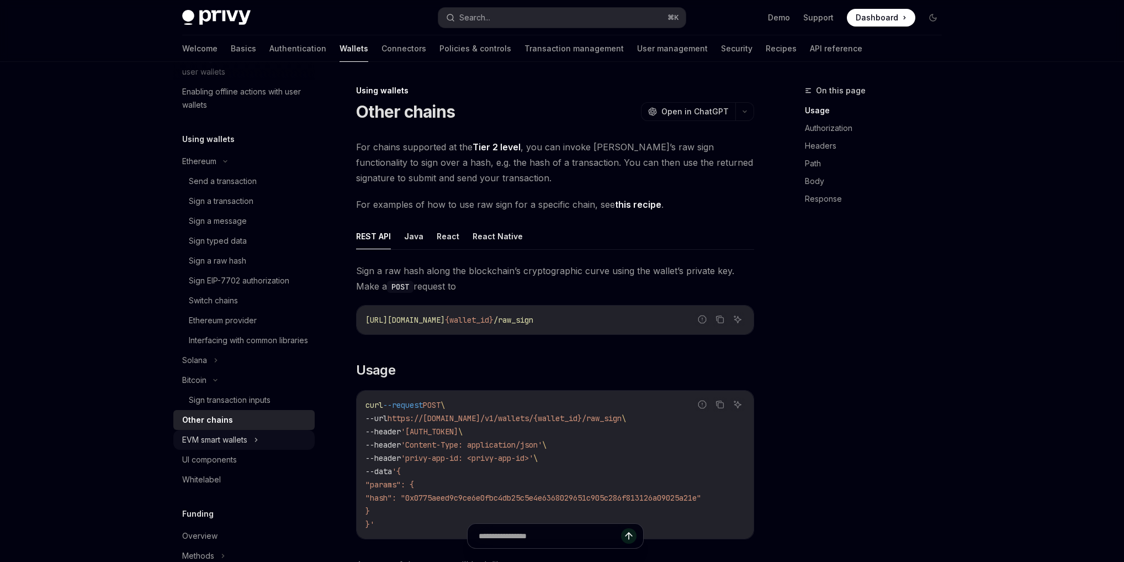
click at [219, 446] on div "EVM smart wallets" at bounding box center [214, 439] width 65 height 13
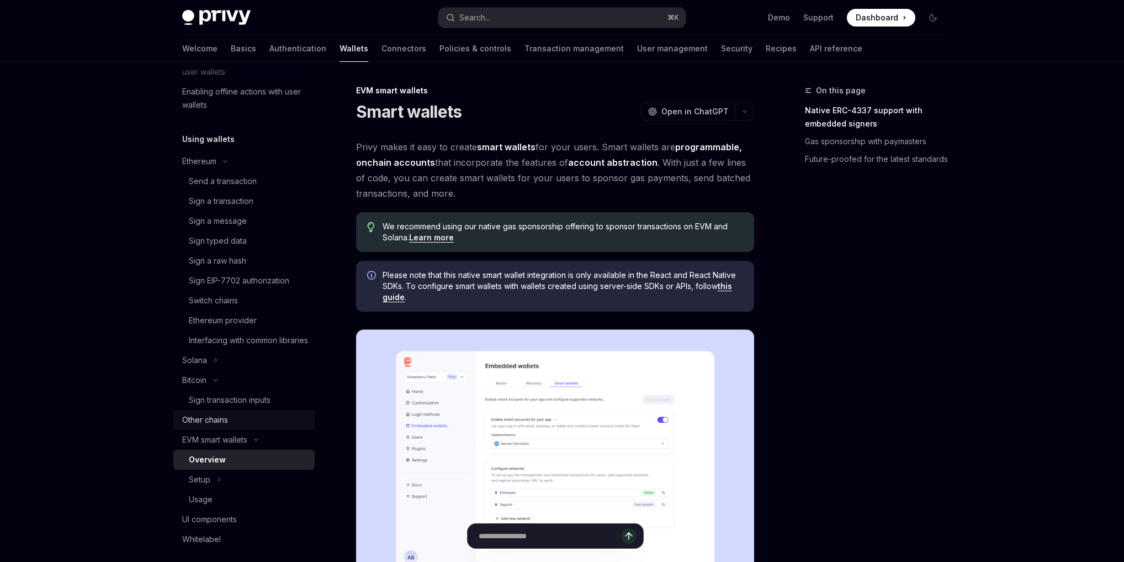
click at [219, 426] on div "Other chains" at bounding box center [205, 419] width 46 height 13
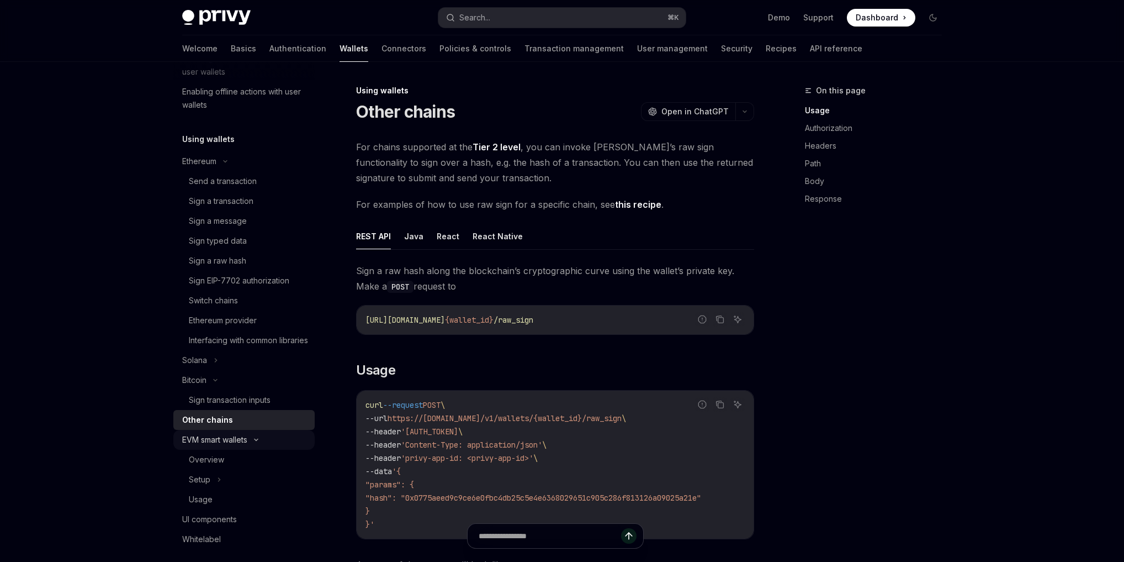
click at [215, 446] on div "EVM smart wallets" at bounding box center [214, 439] width 65 height 13
click at [204, 462] on ul "Ethereum Send a transaction Sign a transaction Sign a message Sign typed data S…" at bounding box center [243, 320] width 141 height 338
click at [210, 446] on div "EVM smart wallets" at bounding box center [214, 439] width 65 height 13
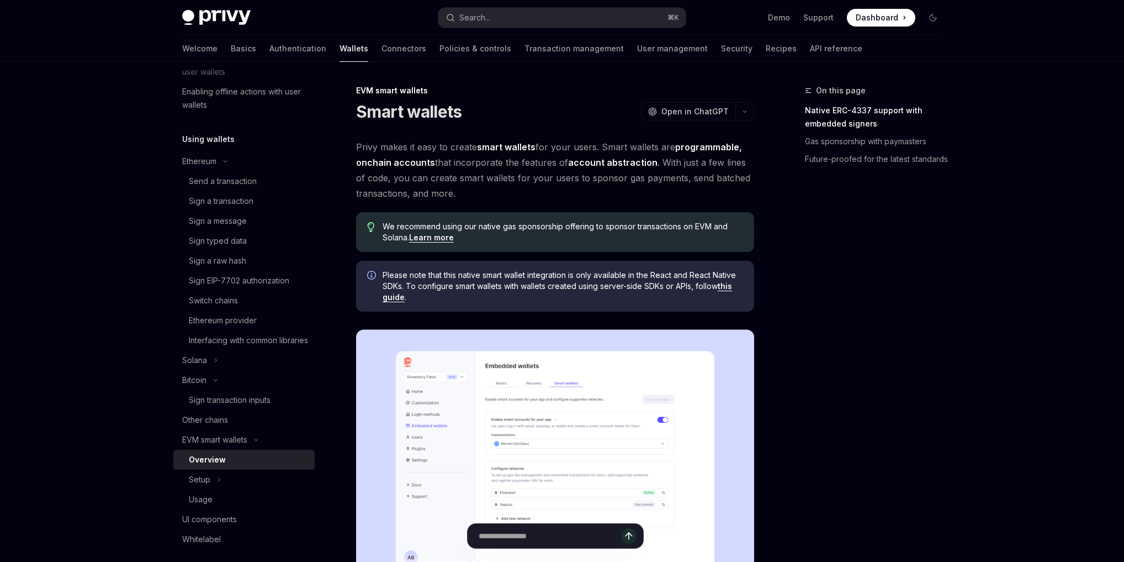
click at [212, 466] on div "Overview" at bounding box center [207, 459] width 37 height 13
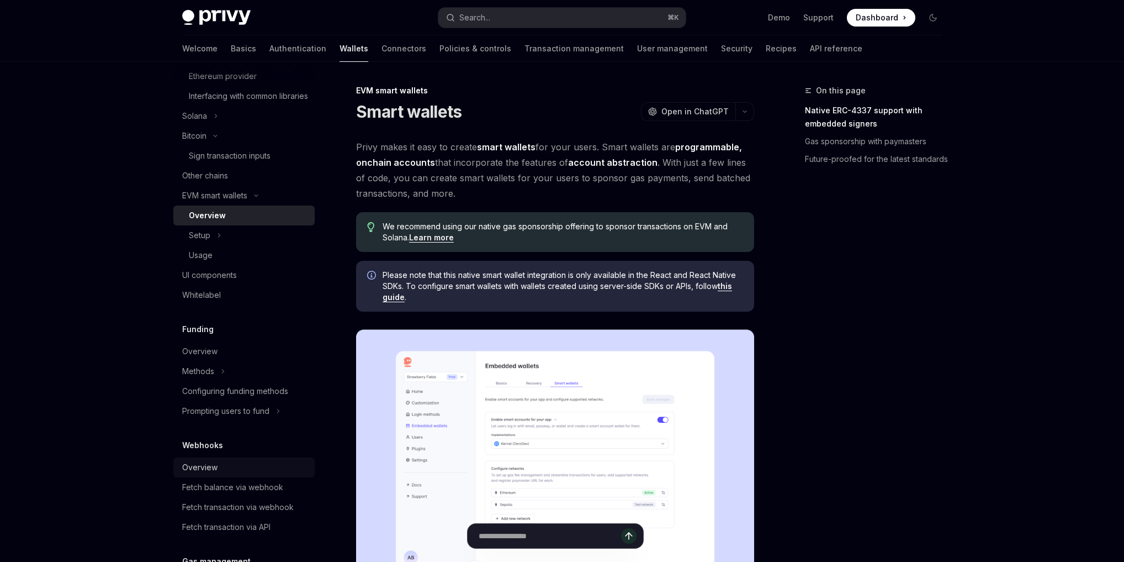
scroll to position [525, 0]
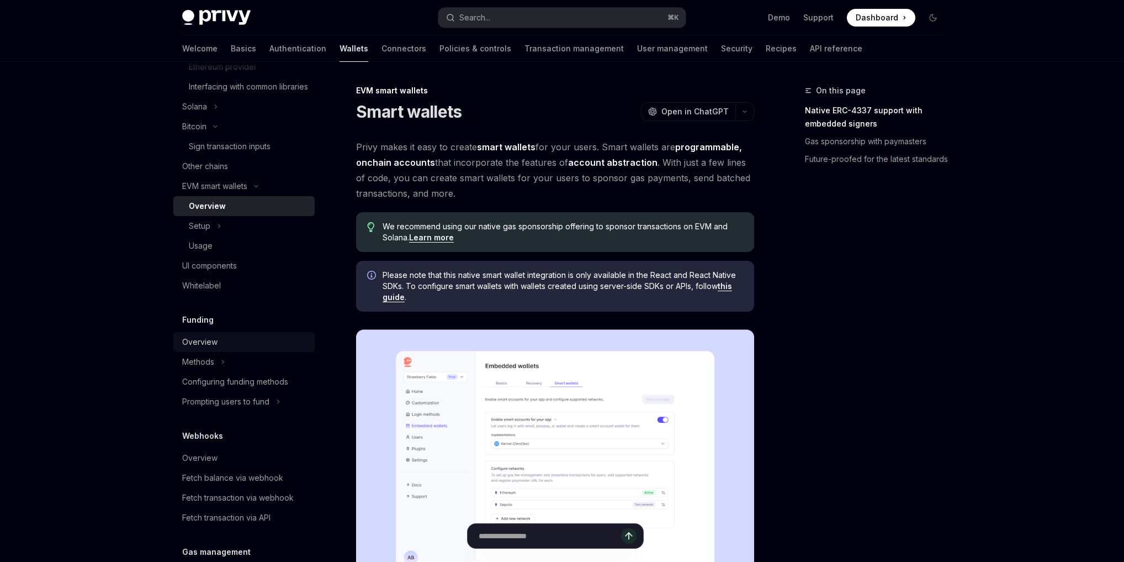
click at [242, 348] on div "Overview" at bounding box center [245, 341] width 126 height 13
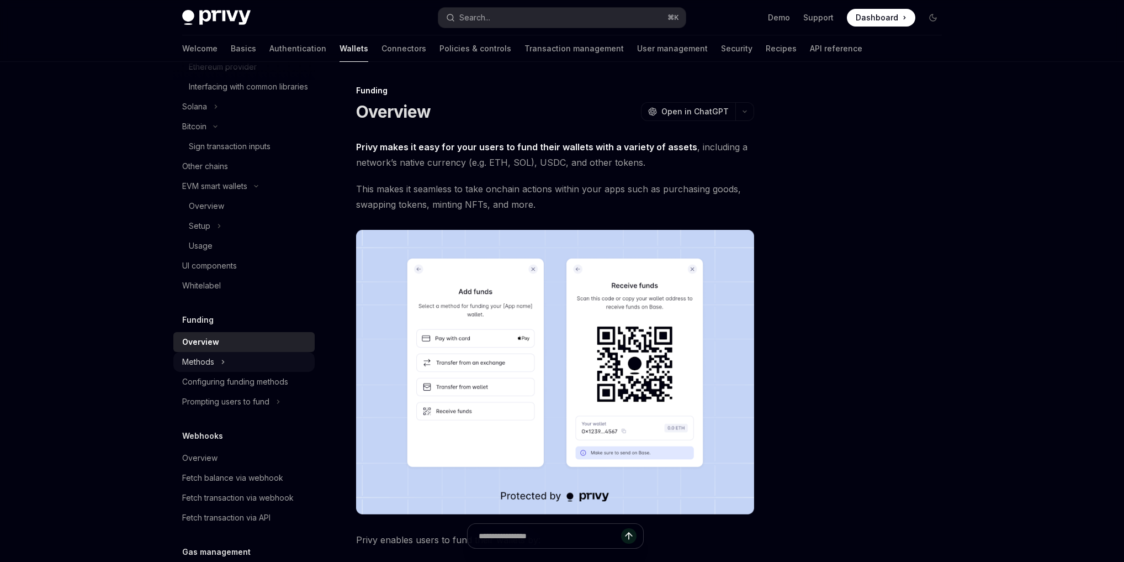
click at [237, 372] on div "Methods" at bounding box center [243, 362] width 141 height 20
type textarea "*"
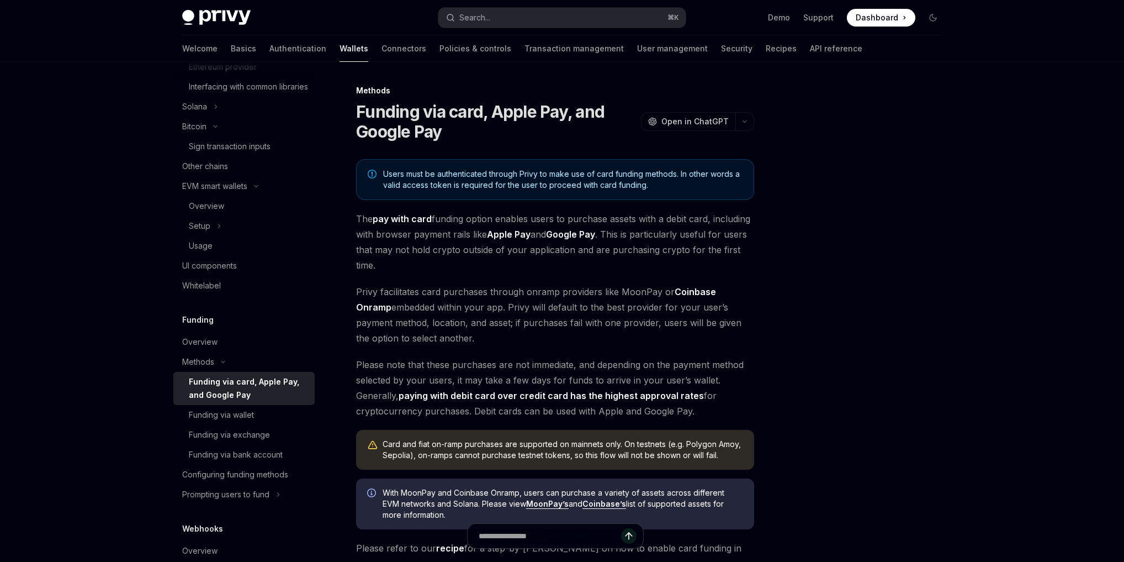
click at [764, 292] on div "Methods Funding via card, Apple Pay, and Google Pay OpenAI Open in ChatGPT Open…" at bounding box center [561, 436] width 777 height 749
click at [819, 194] on div at bounding box center [867, 323] width 168 height 478
click at [882, 149] on div at bounding box center [867, 323] width 168 height 478
click at [73, 76] on div "Privy Docs home page Search... ⌘ K Demo Support Dashboard Dashboard Search... N…" at bounding box center [562, 405] width 1124 height 811
